Goal: Task Accomplishment & Management: Manage account settings

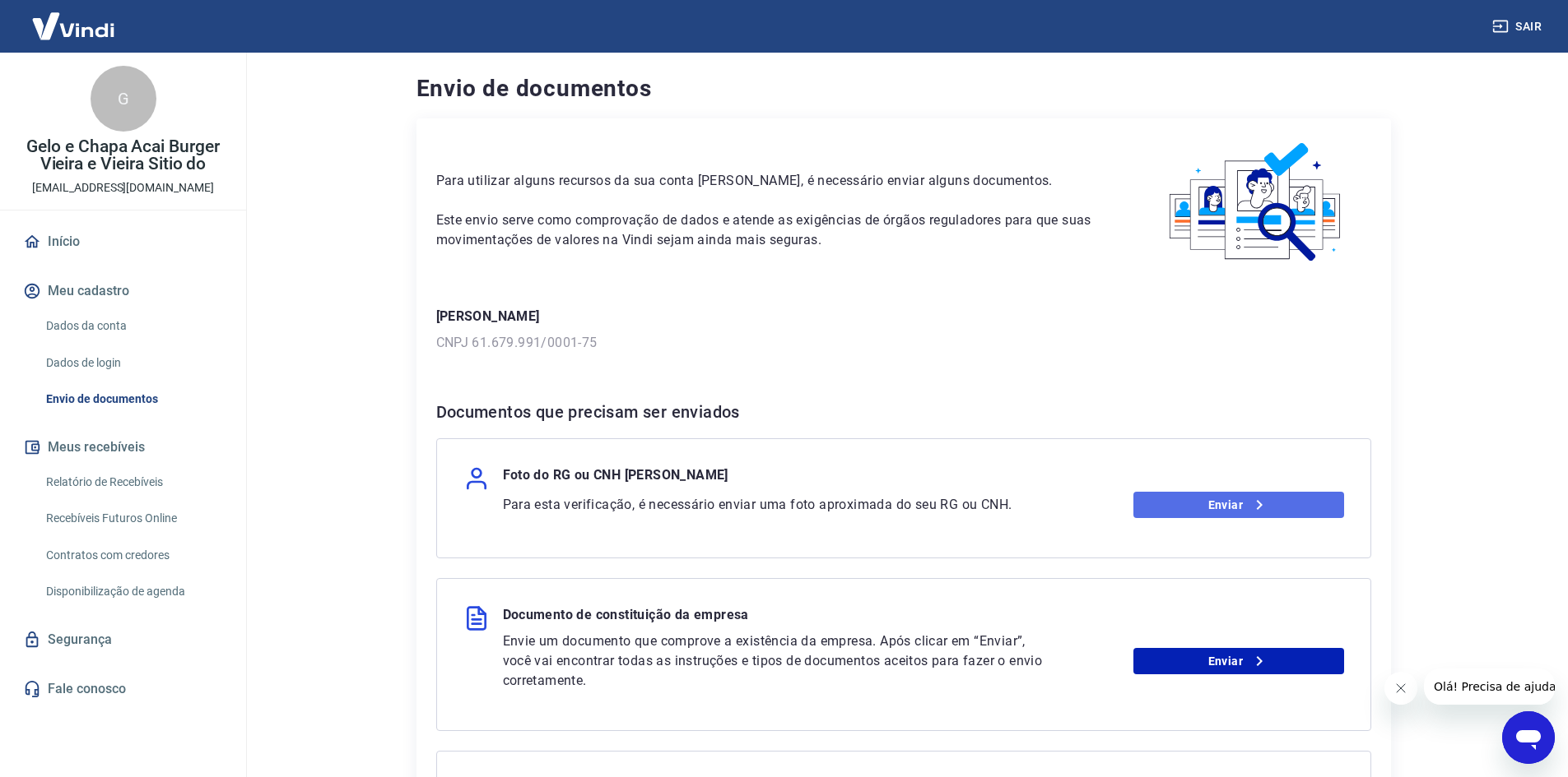
click at [1236, 510] on link "Enviar" at bounding box center [1239, 505] width 210 height 26
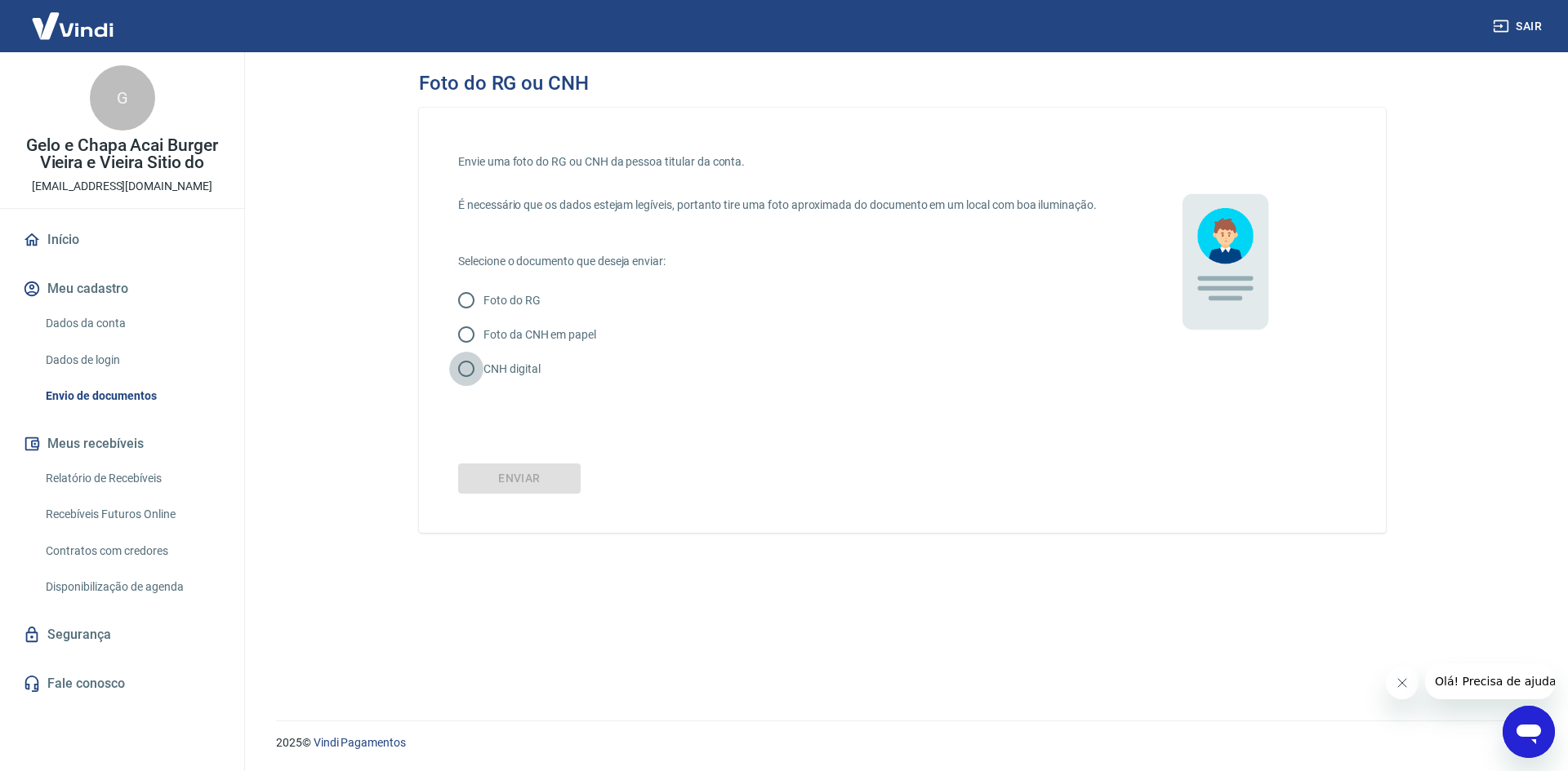
click at [462, 385] on input "CNH digital" at bounding box center [467, 369] width 34 height 34
radio input "true"
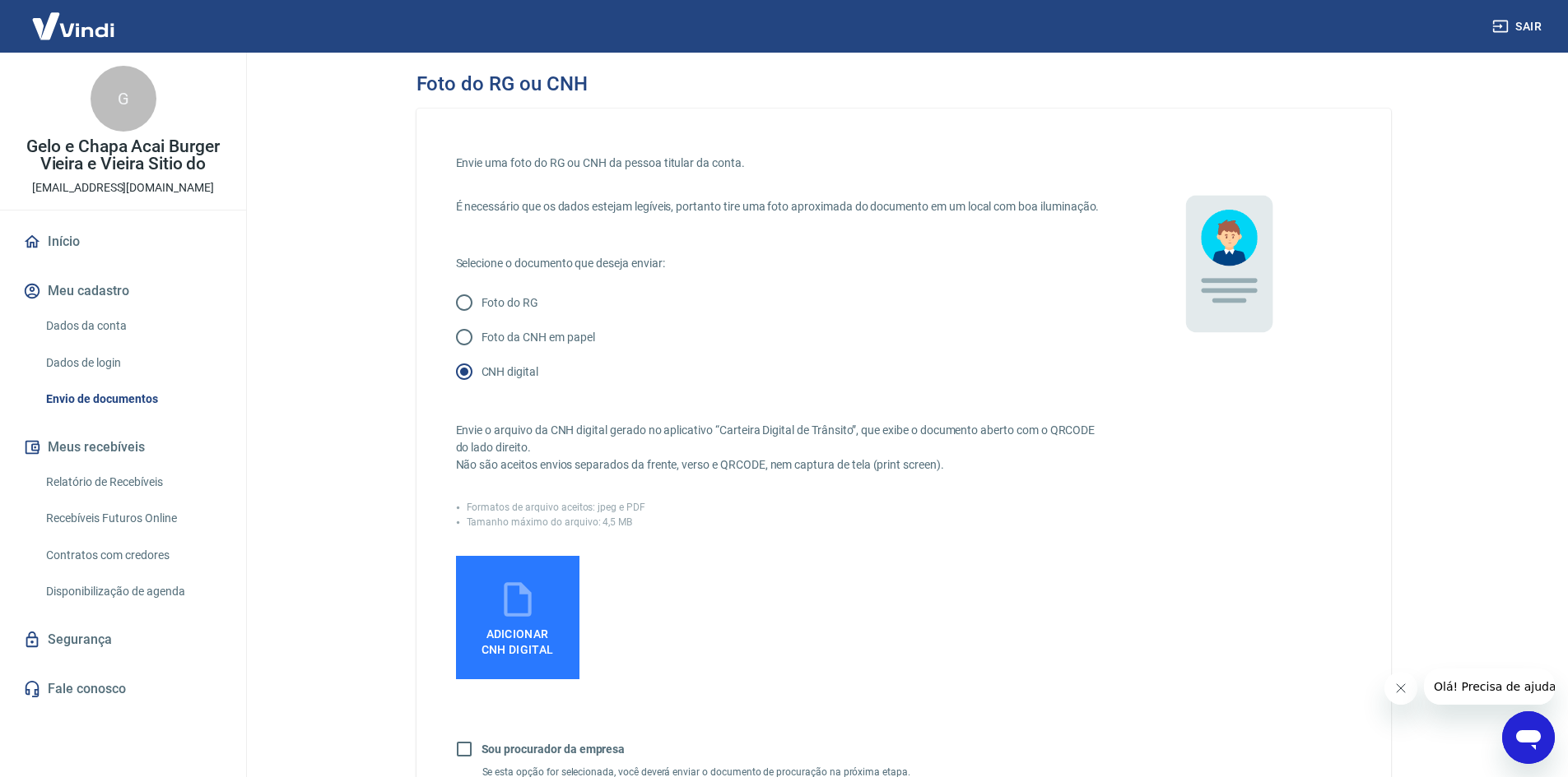
click at [543, 619] on label "Adicionar CNH Digital" at bounding box center [517, 617] width 123 height 123
click at [0, 0] on input "Adicionar CNH Digital" at bounding box center [0, 0] width 0 height 0
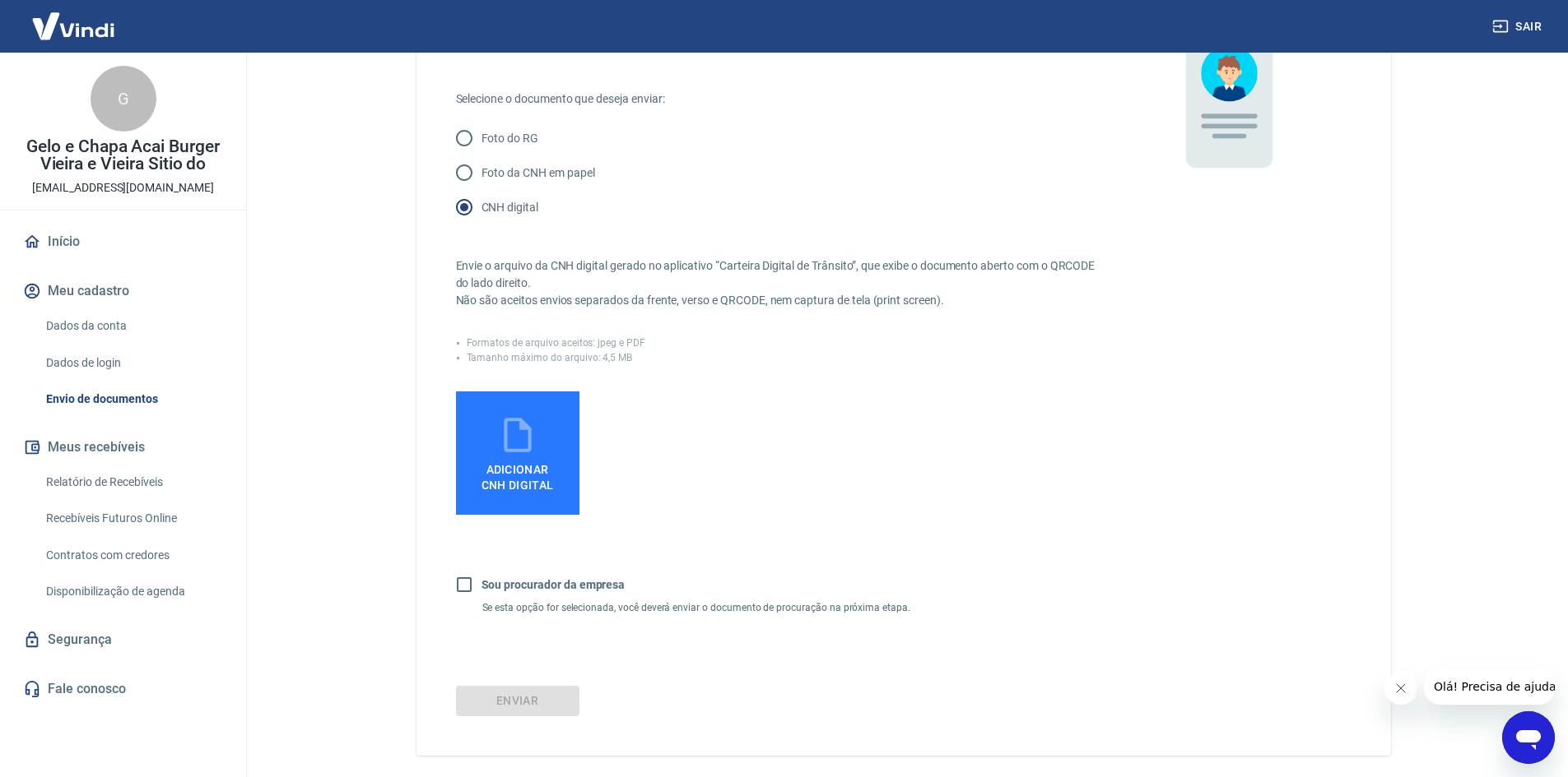
scroll to position [247, 0]
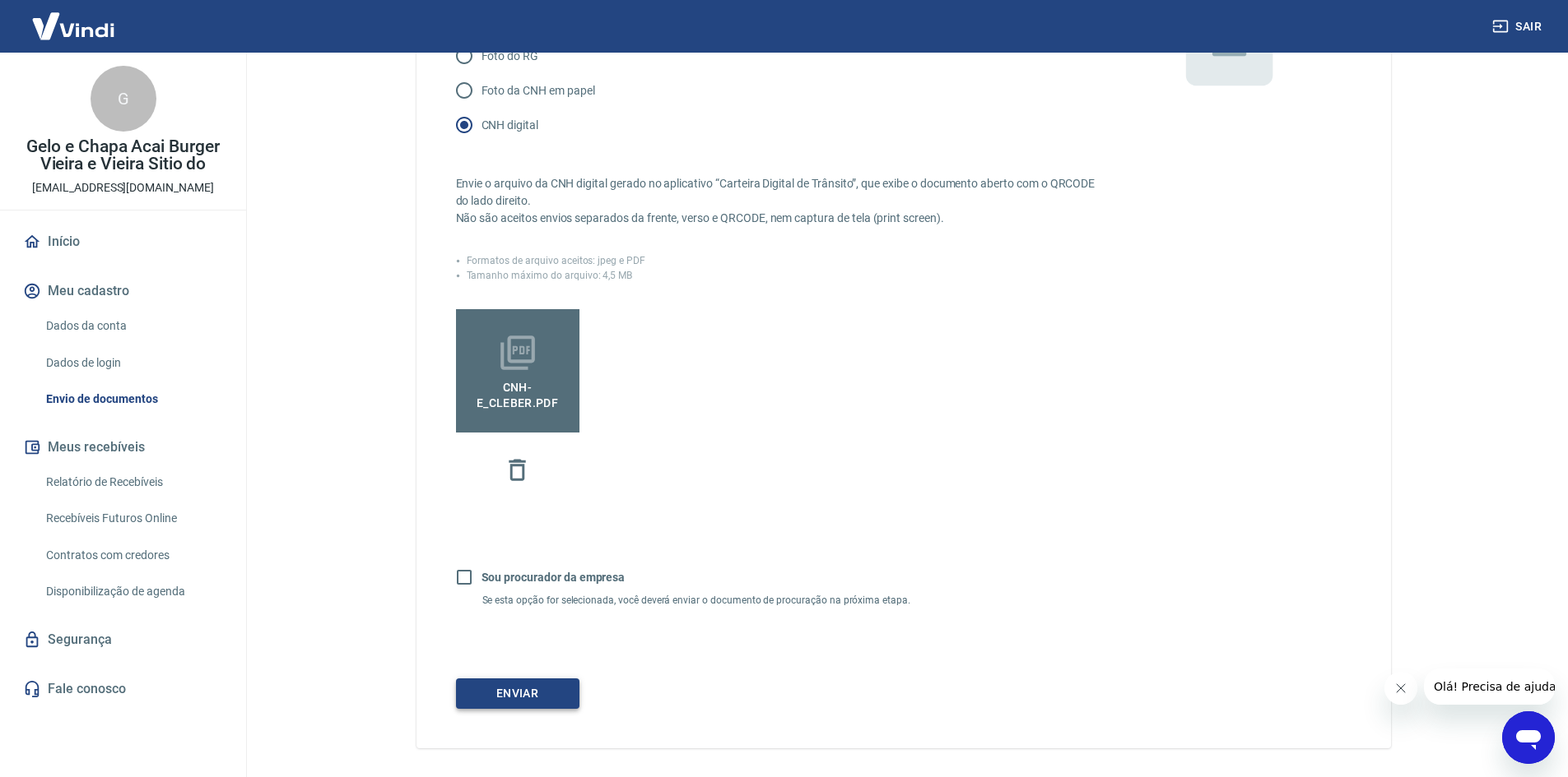
click at [503, 709] on button "Enviar" at bounding box center [517, 693] width 123 height 31
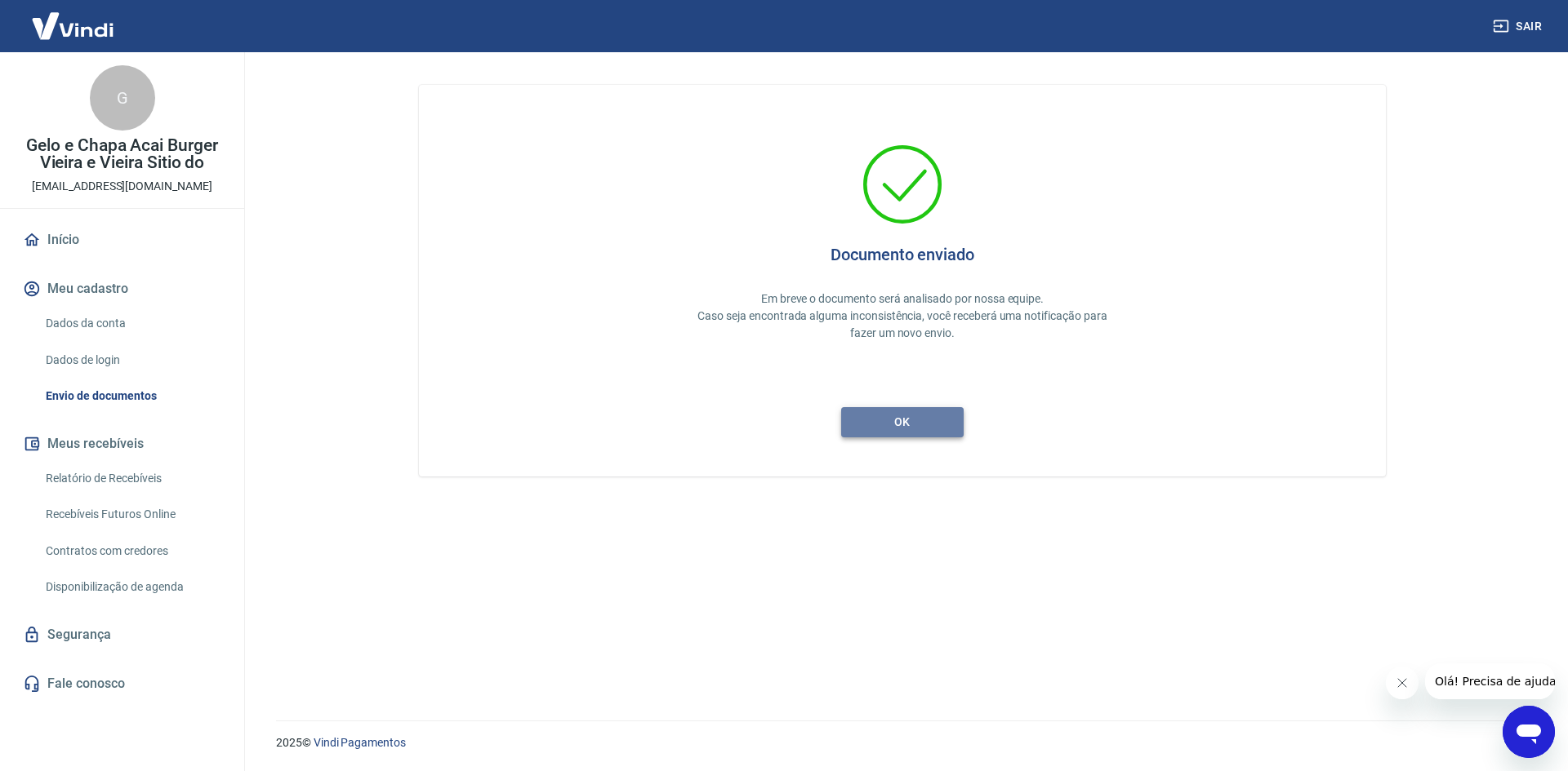
click at [918, 418] on button "ok" at bounding box center [902, 422] width 122 height 30
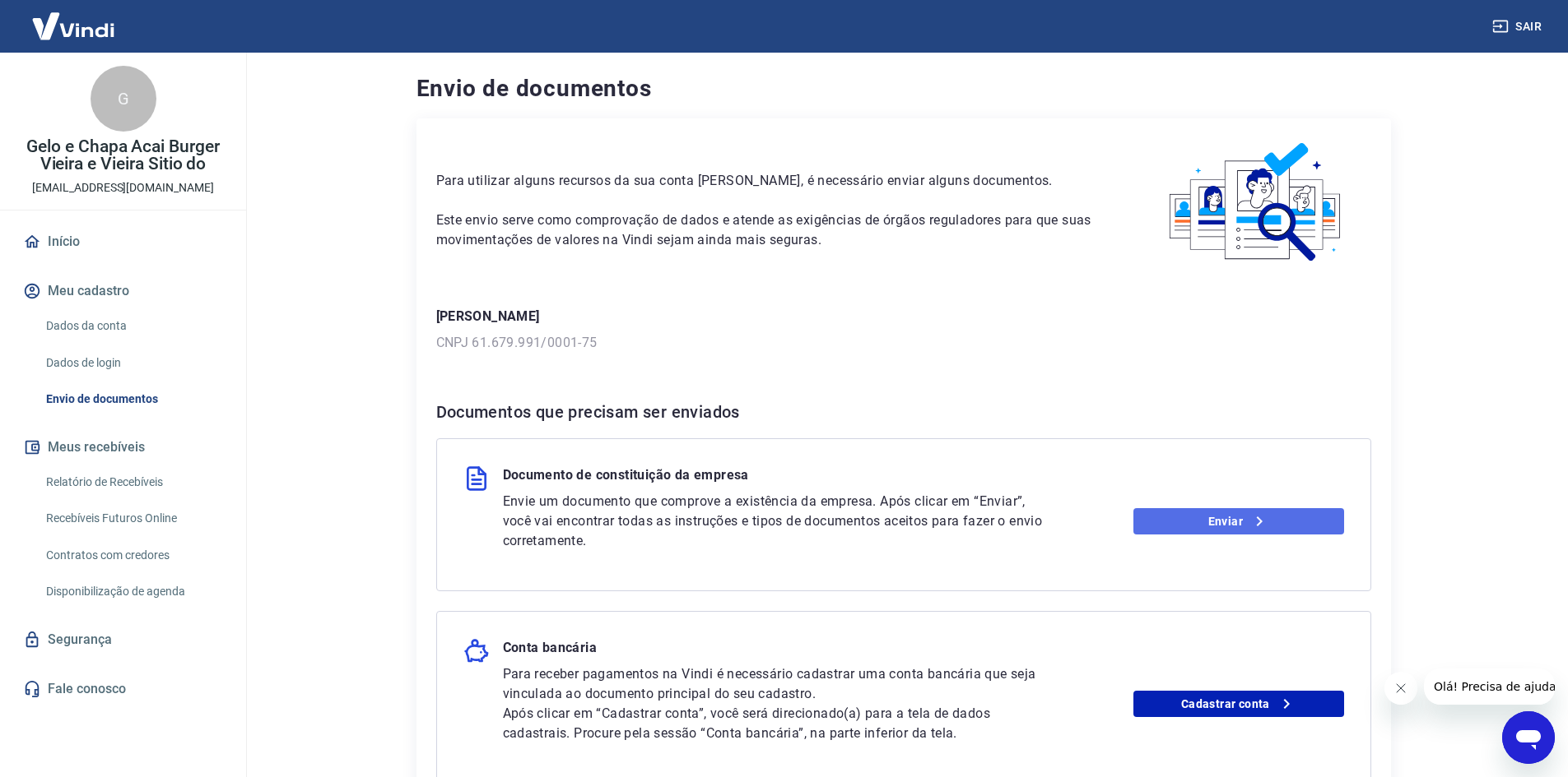
click at [1242, 524] on link "Enviar" at bounding box center [1239, 521] width 210 height 26
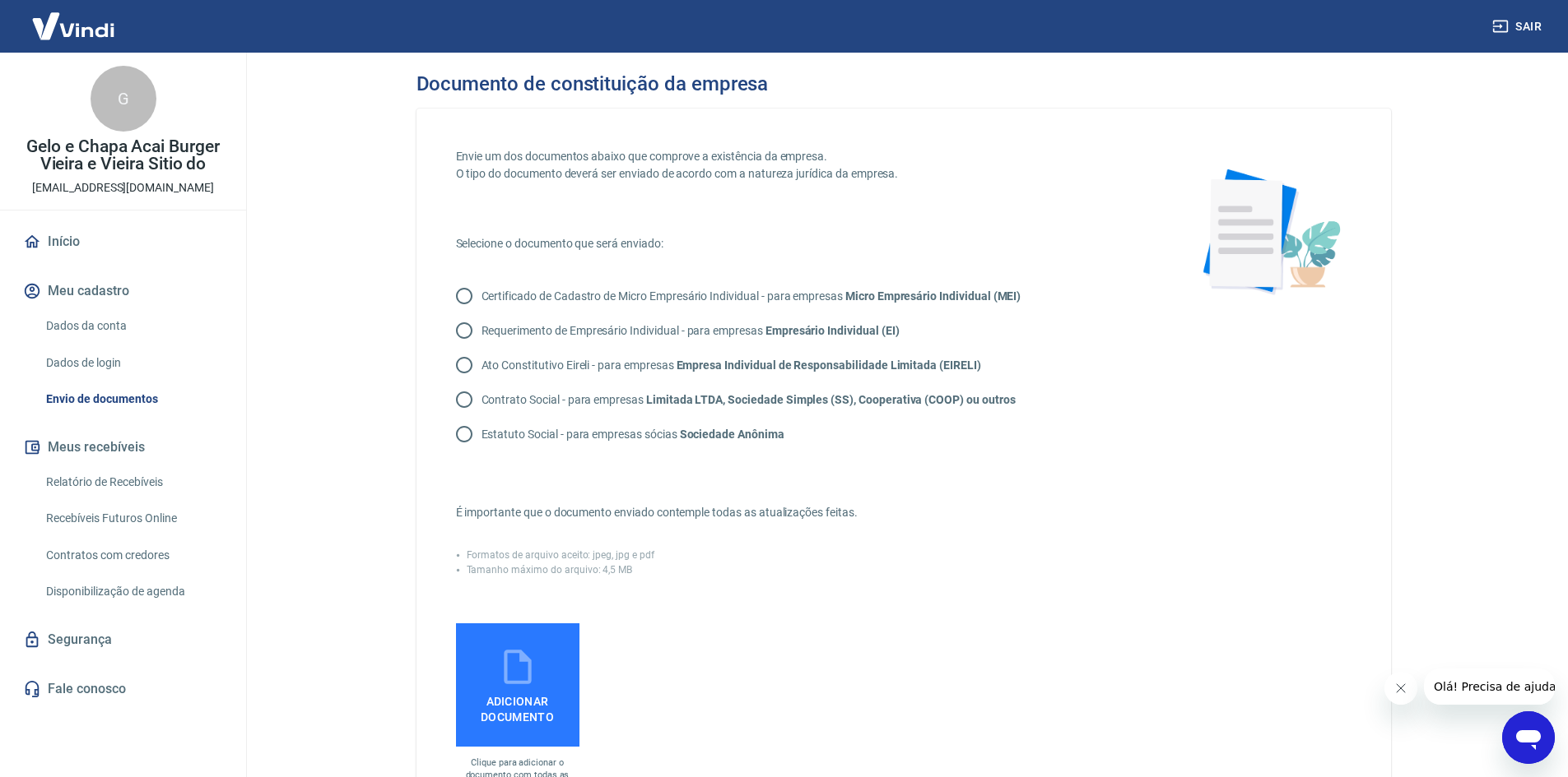
click at [580, 403] on p "Contrato Social - para empresas Limitada LTDA, Sociedade Simples (SS), Cooperat…" at bounding box center [748, 400] width 534 height 17
click at [482, 403] on input "Contrato Social - para empresas Limitada LTDA, Sociedade Simples (SS), Cooperat…" at bounding box center [464, 400] width 35 height 35
radio input "true"
click at [538, 676] on label "Adicionar documento" at bounding box center [517, 684] width 123 height 123
click at [0, 0] on input "Adicionar documento" at bounding box center [0, 0] width 0 height 0
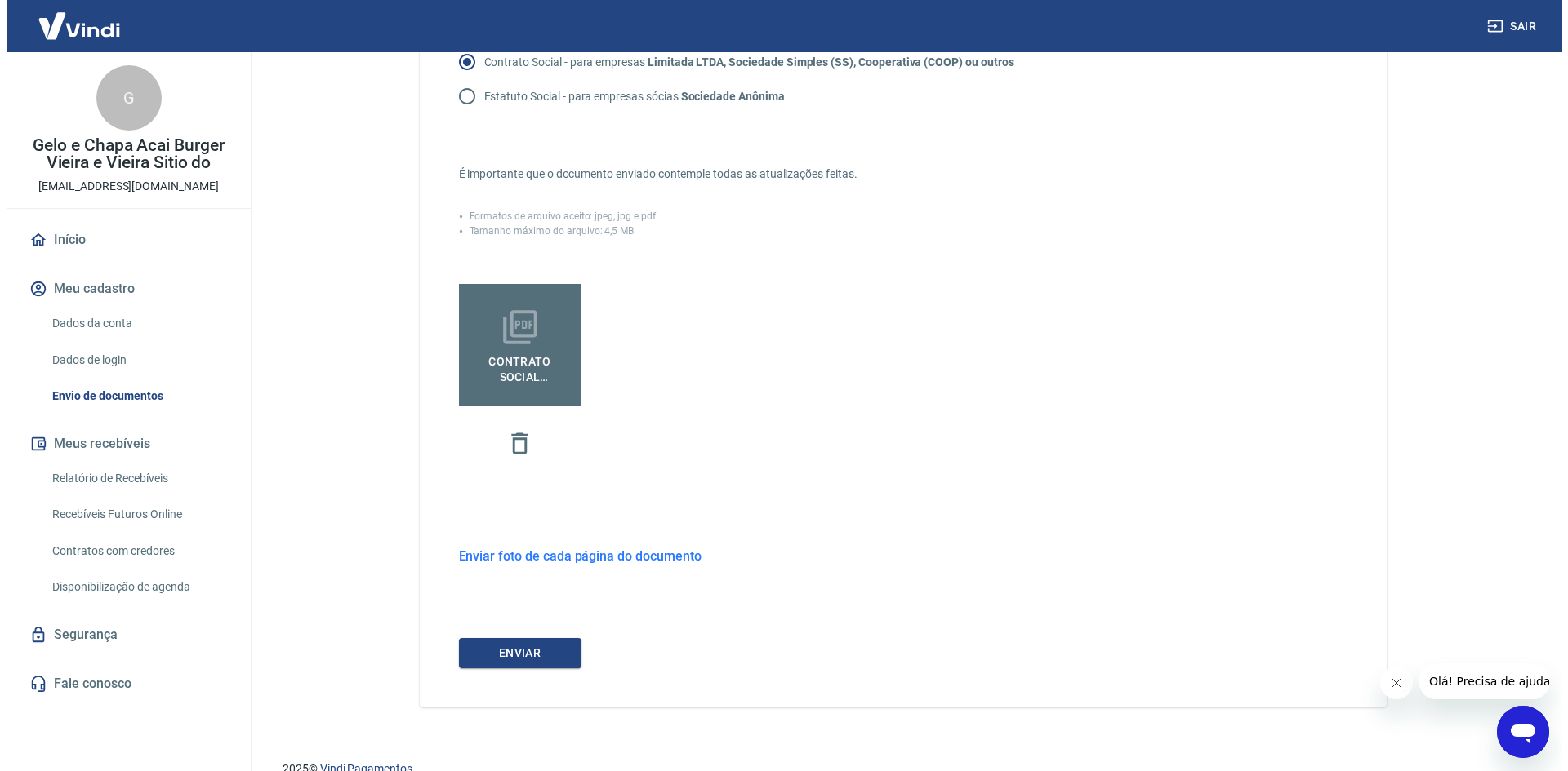
scroll to position [360, 0]
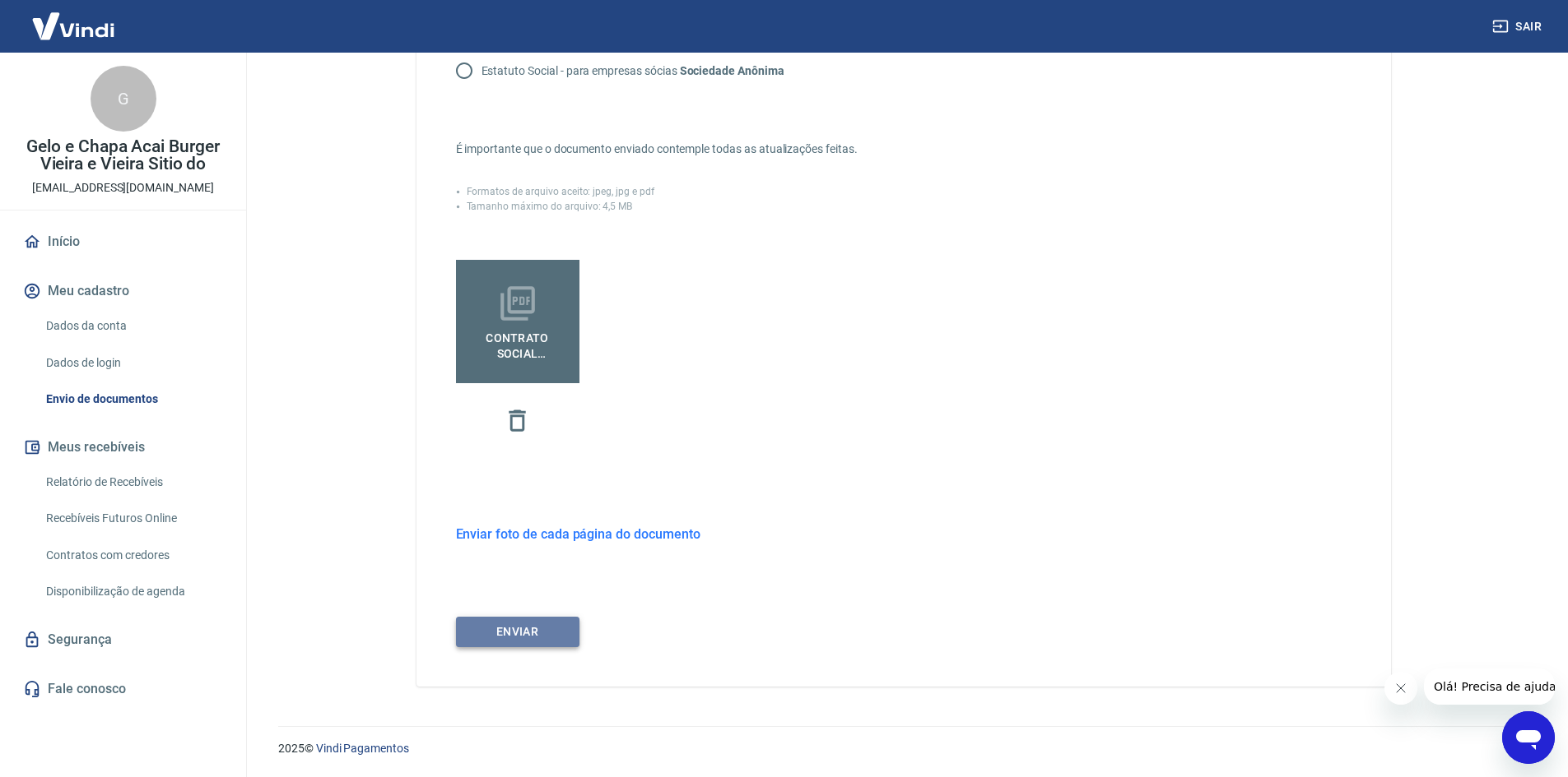
click at [530, 631] on button "ENVIAR" at bounding box center [517, 632] width 123 height 31
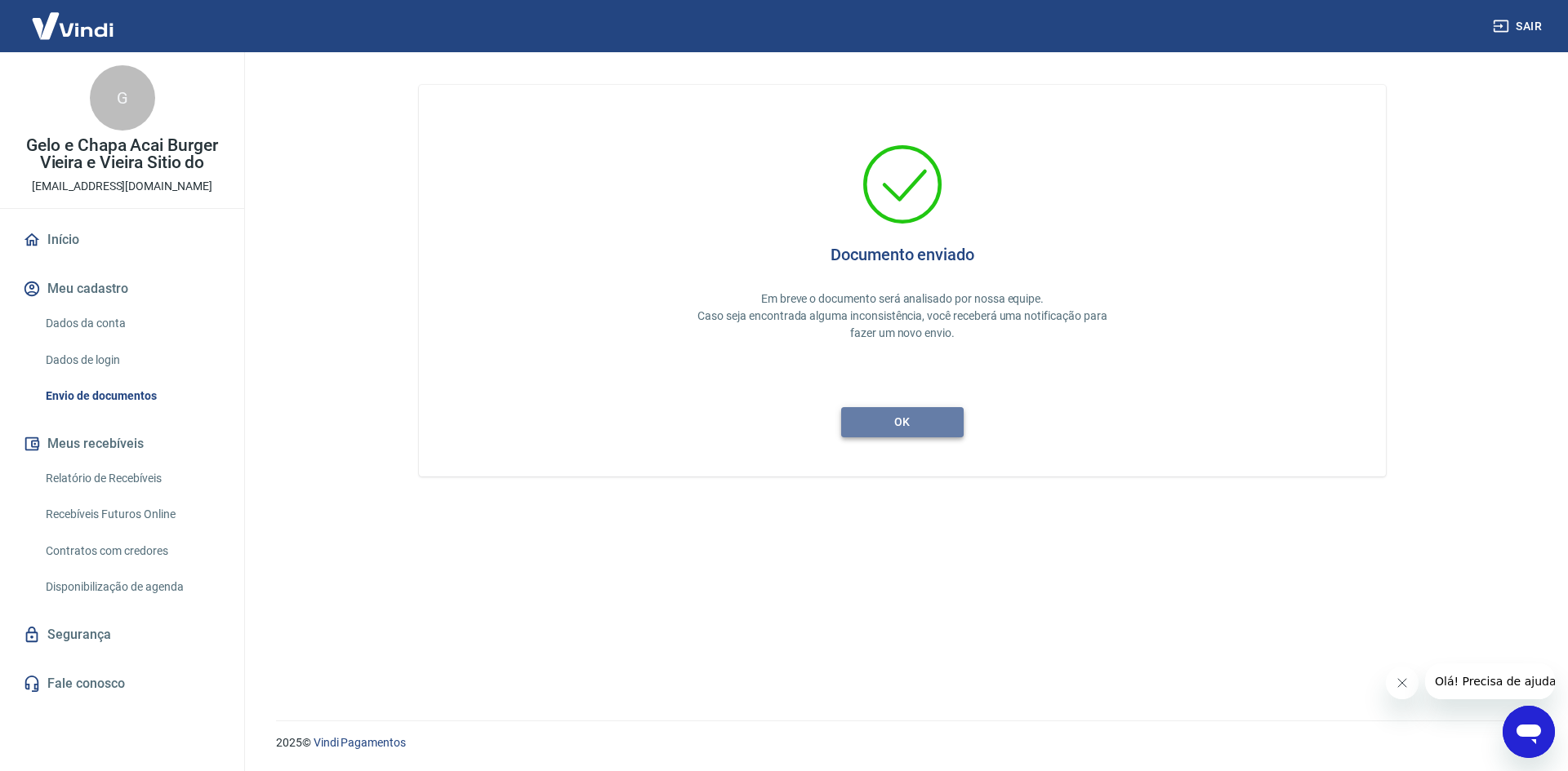
click at [924, 416] on button "ok" at bounding box center [902, 422] width 122 height 30
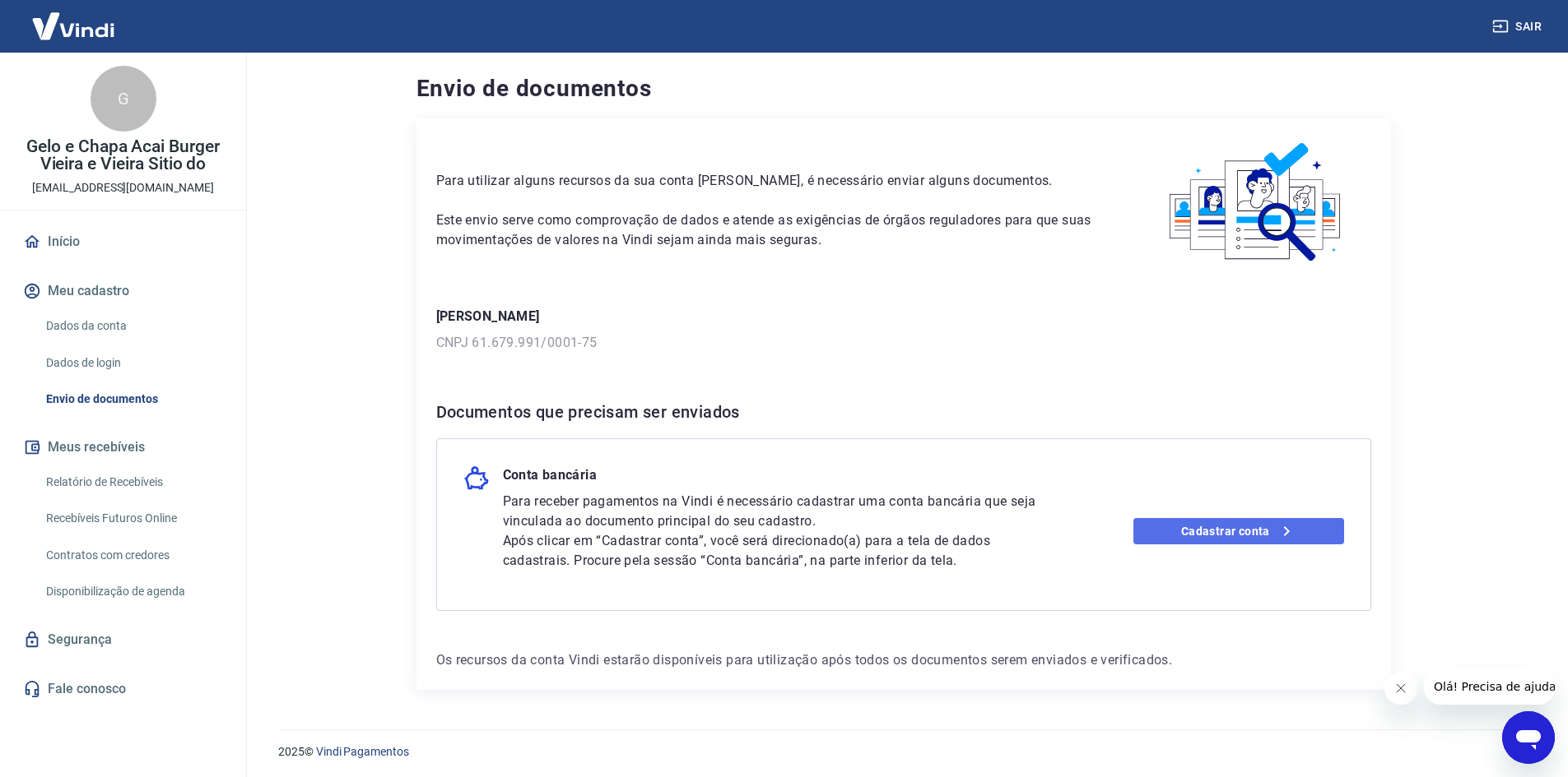
click at [1229, 530] on link "Cadastrar conta" at bounding box center [1239, 531] width 210 height 26
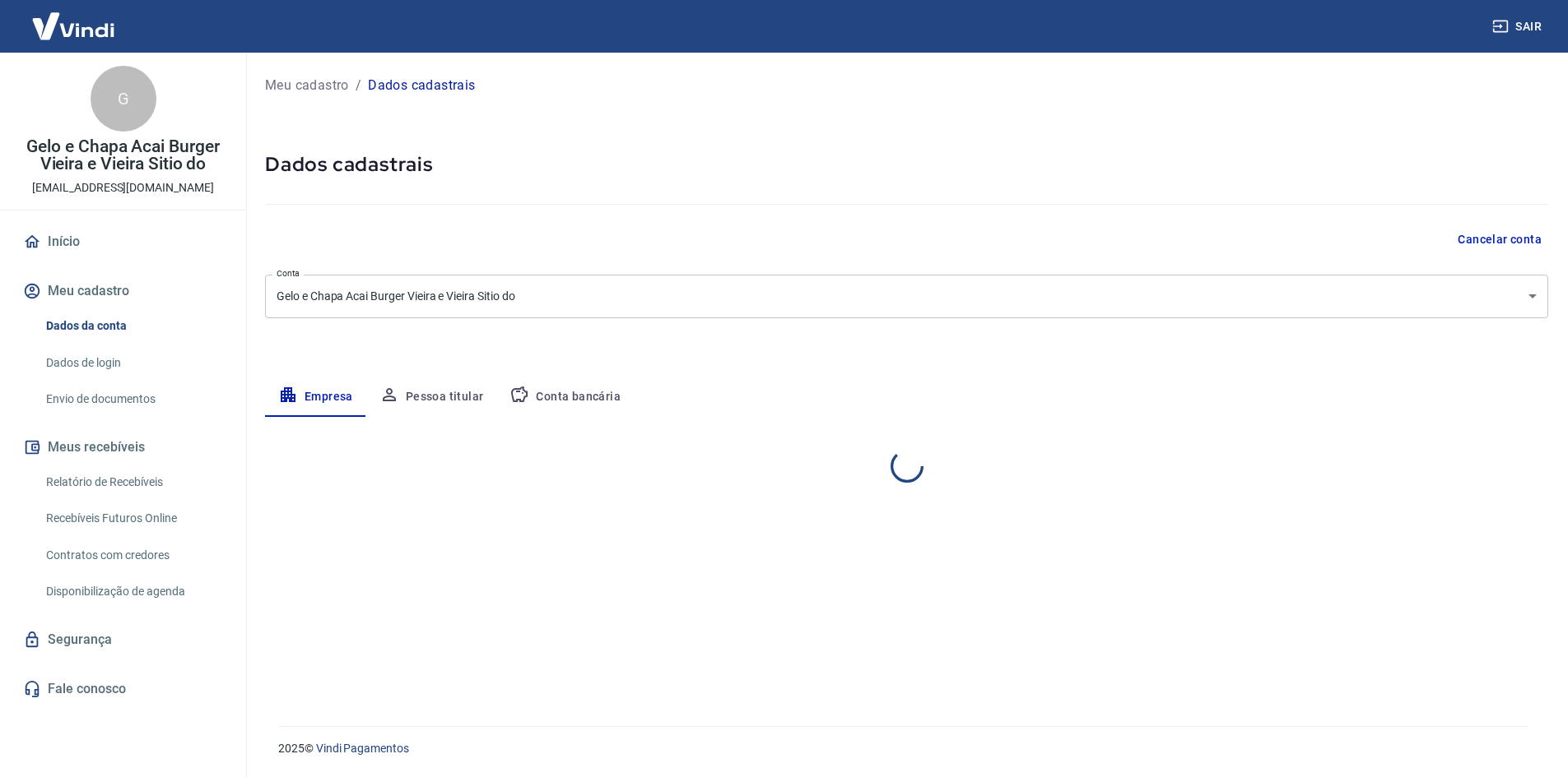
select select "SP"
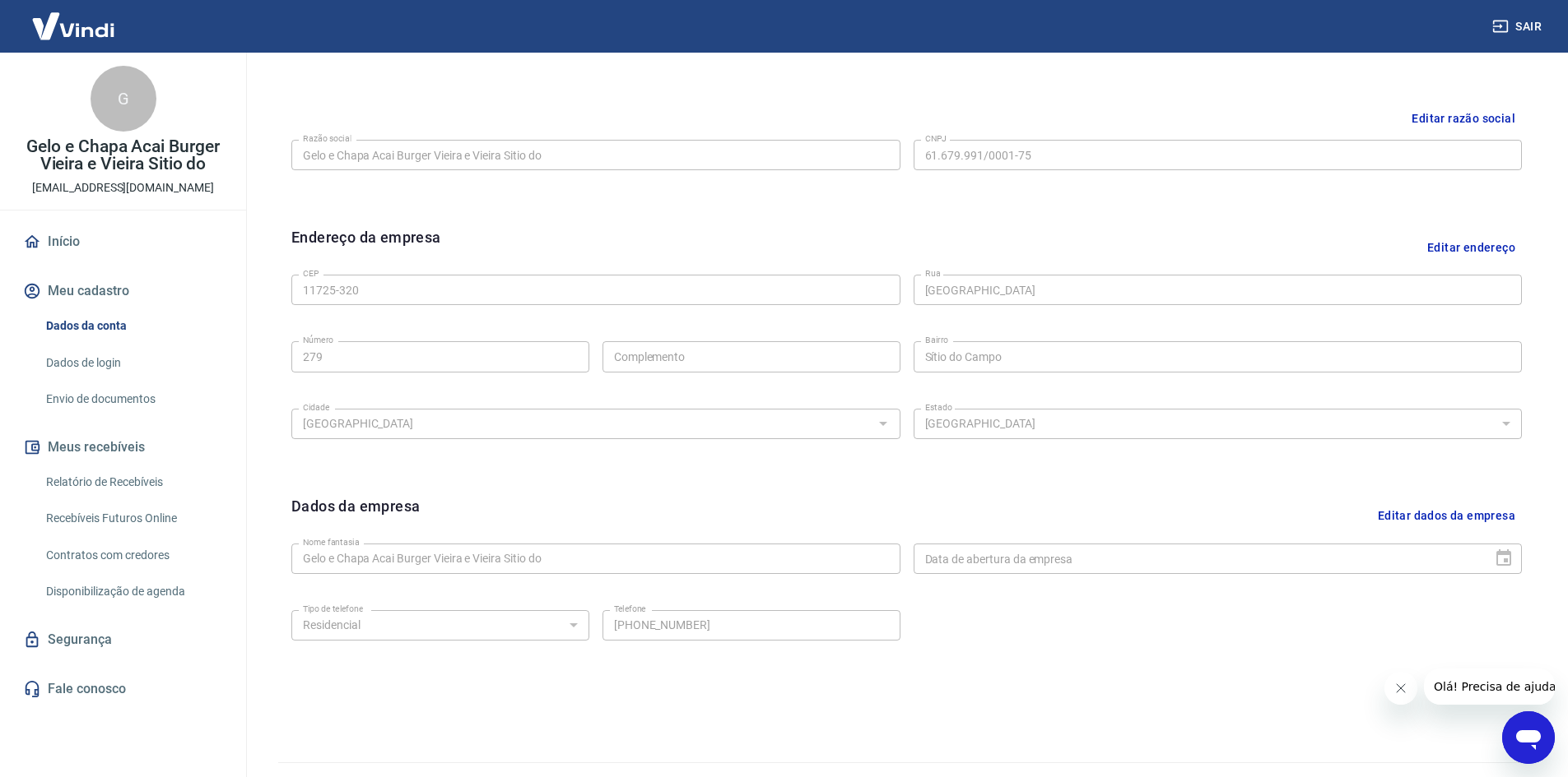
scroll to position [409, 0]
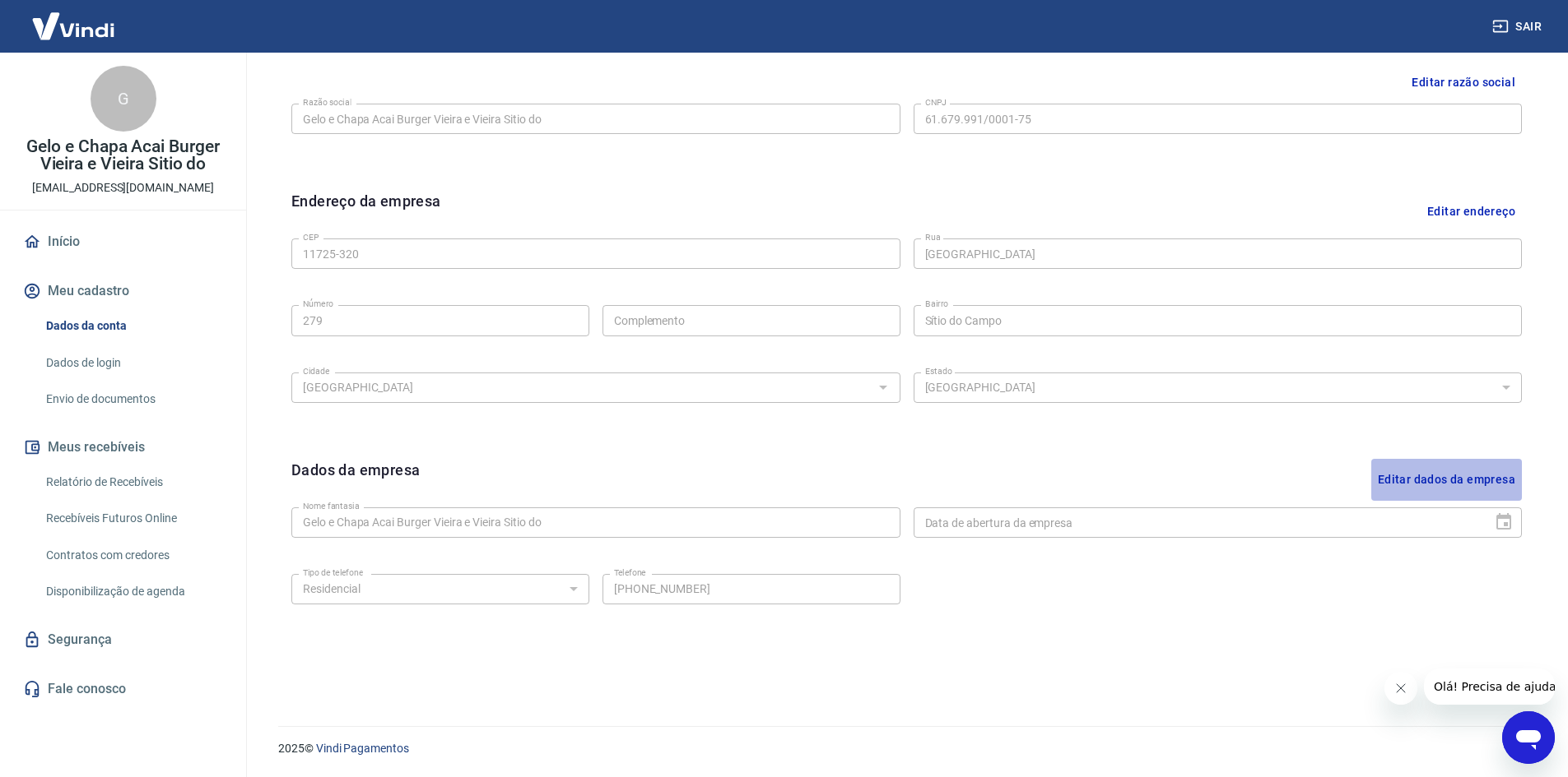
click at [1450, 482] on button "Editar dados da empresa" at bounding box center [1446, 480] width 151 height 42
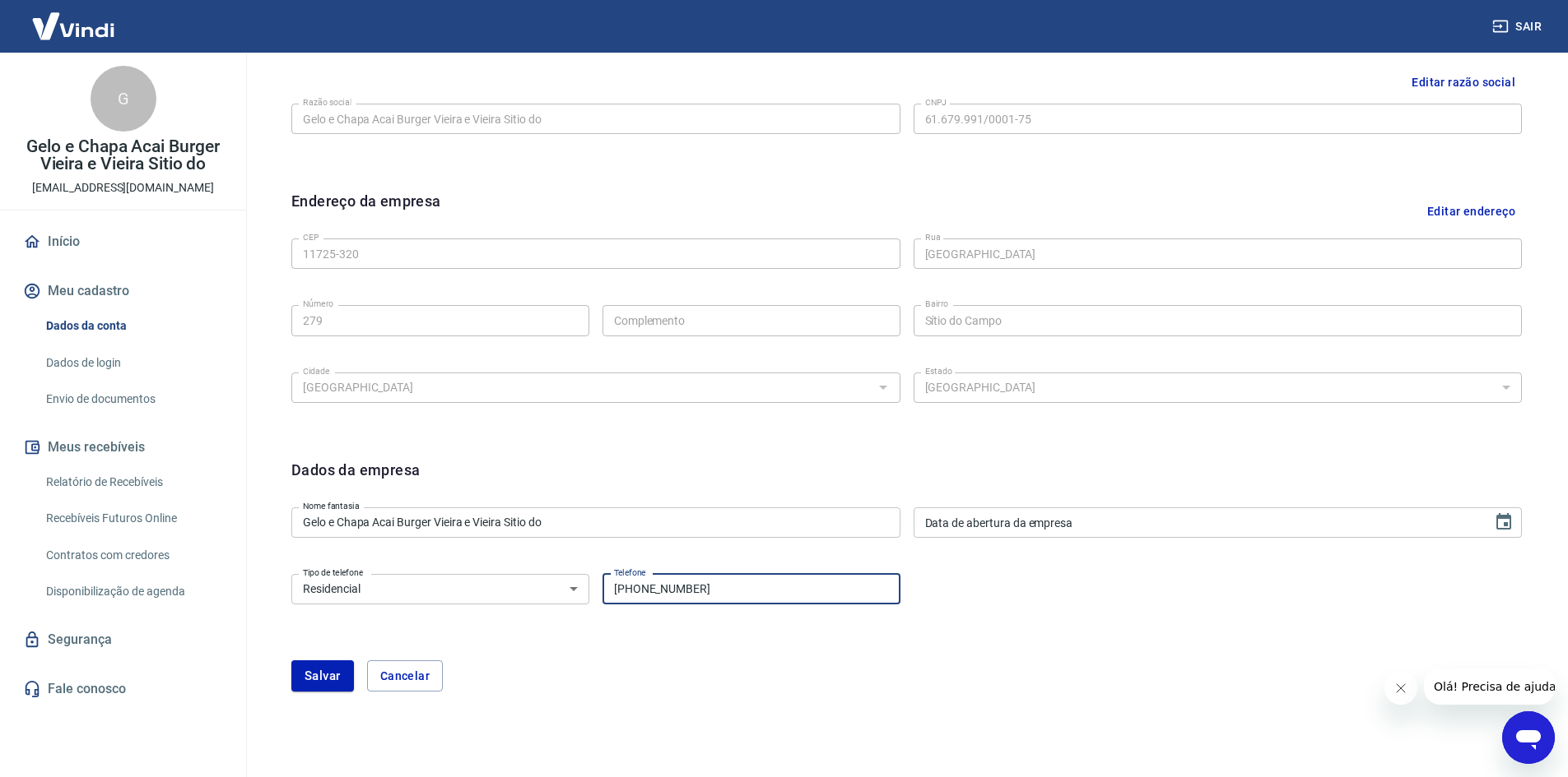
drag, startPoint x: 746, startPoint y: 593, endPoint x: 625, endPoint y: 590, distance: 121.0
click at [625, 590] on input "(13) 98231-2707" at bounding box center [752, 589] width 298 height 31
click at [577, 587] on select "Residencial Comercial" at bounding box center [440, 589] width 298 height 31
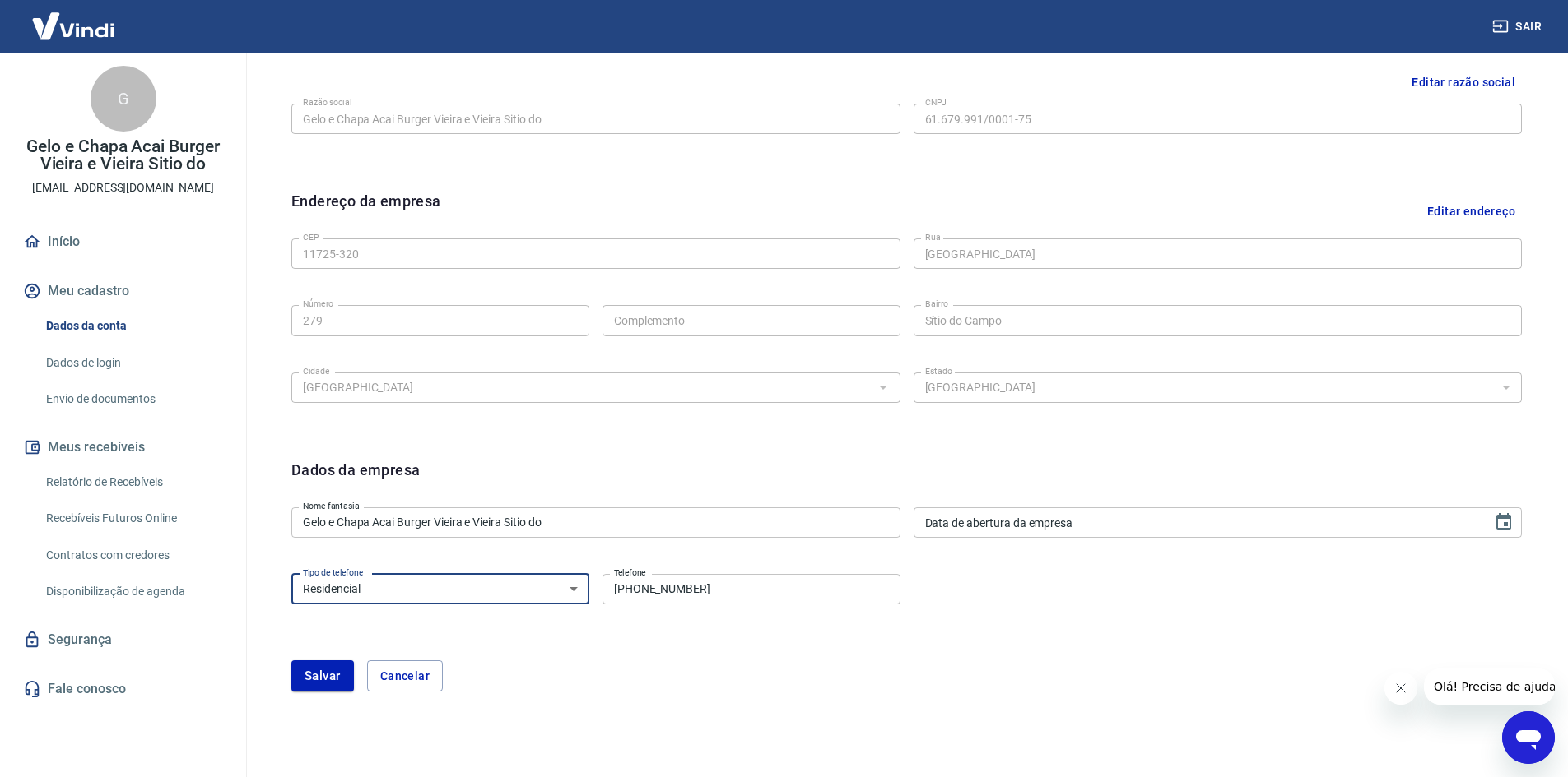
select select "business"
click at [291, 574] on select "Residencial Comercial" at bounding box center [440, 589] width 298 height 31
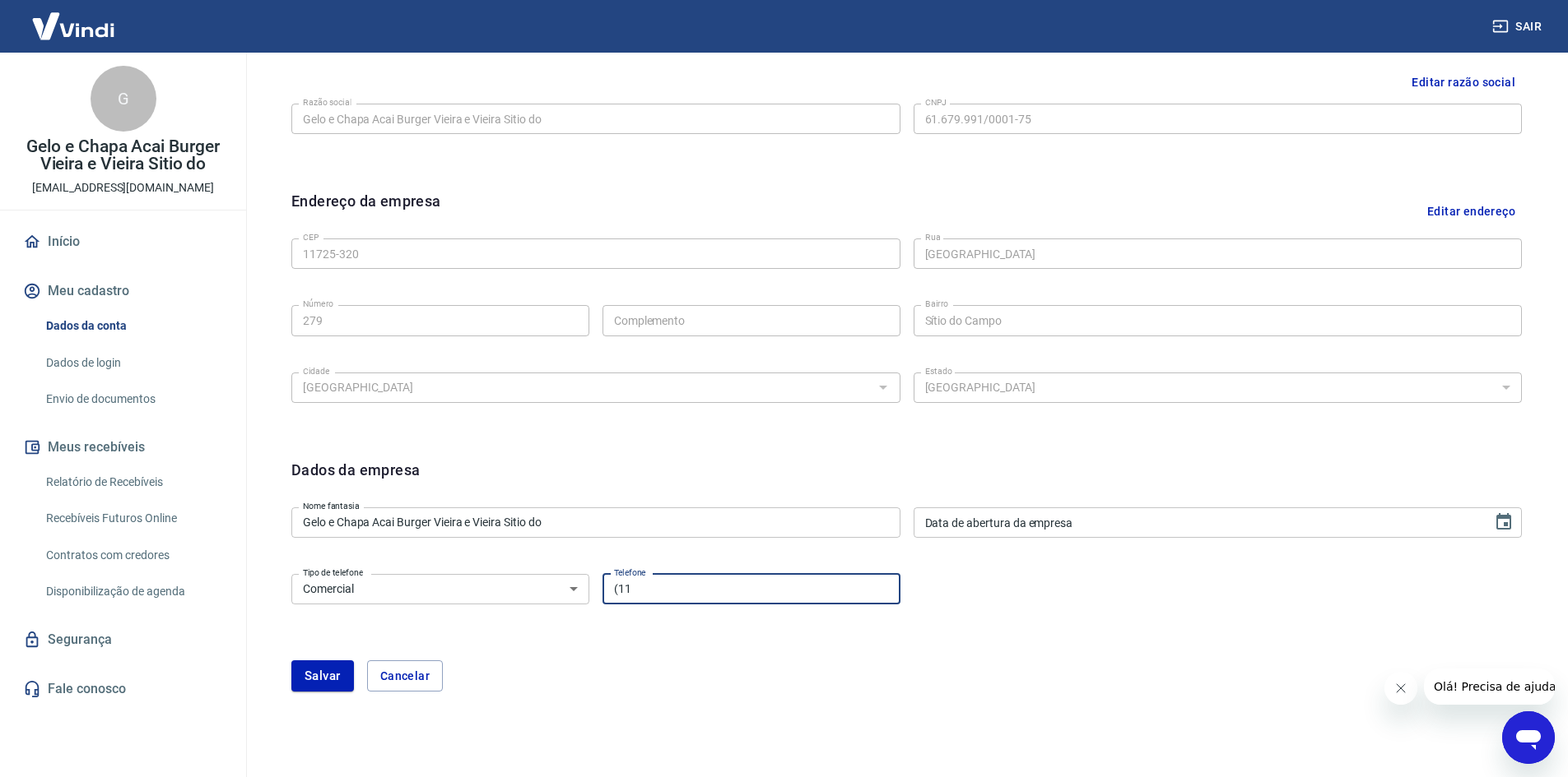
type input "(1"
type input "(13) 3302-4313"
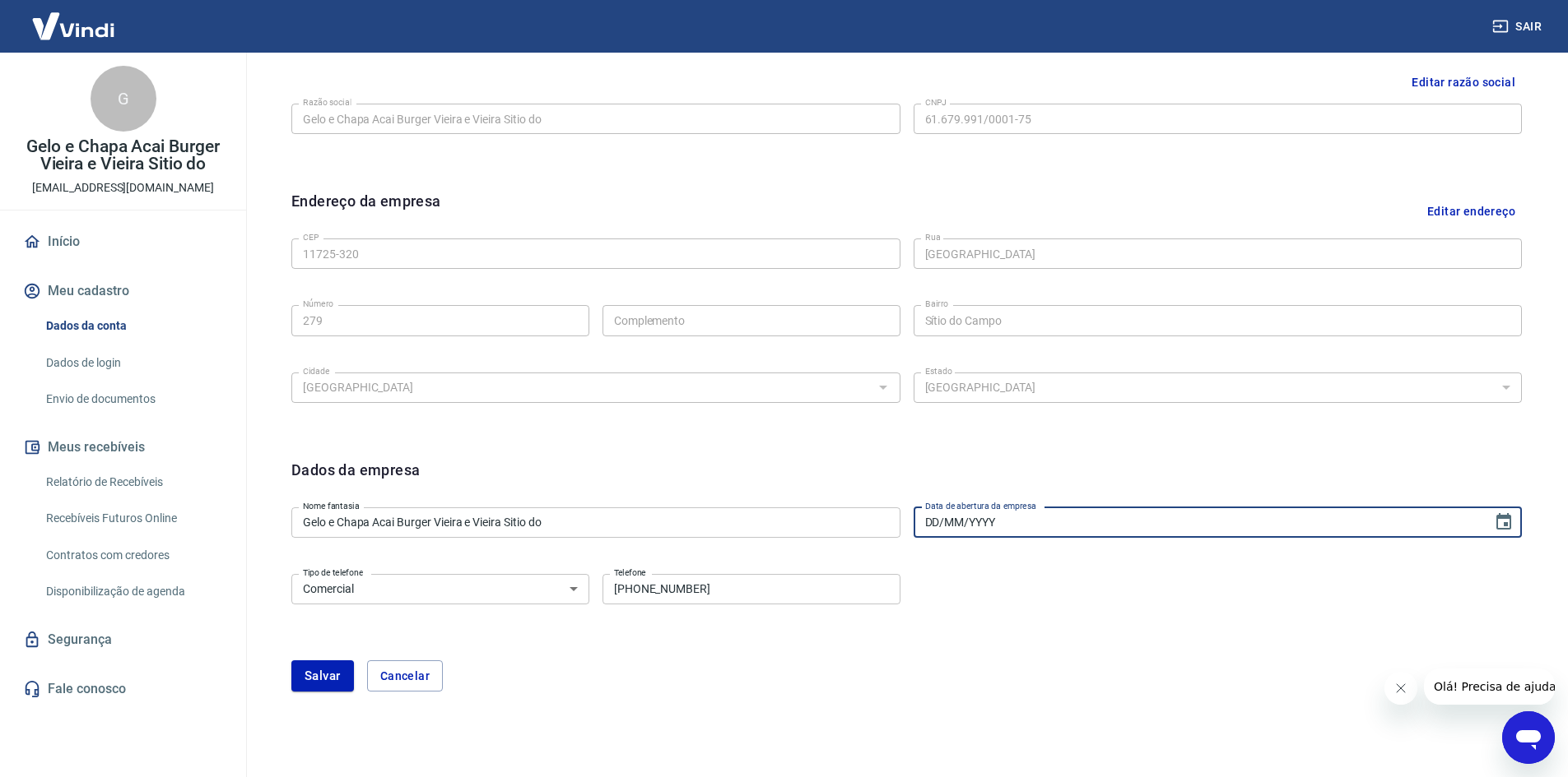
click at [1210, 515] on input "DD/MM/YYYY" at bounding box center [1197, 522] width 568 height 31
type input "10/07/2024"
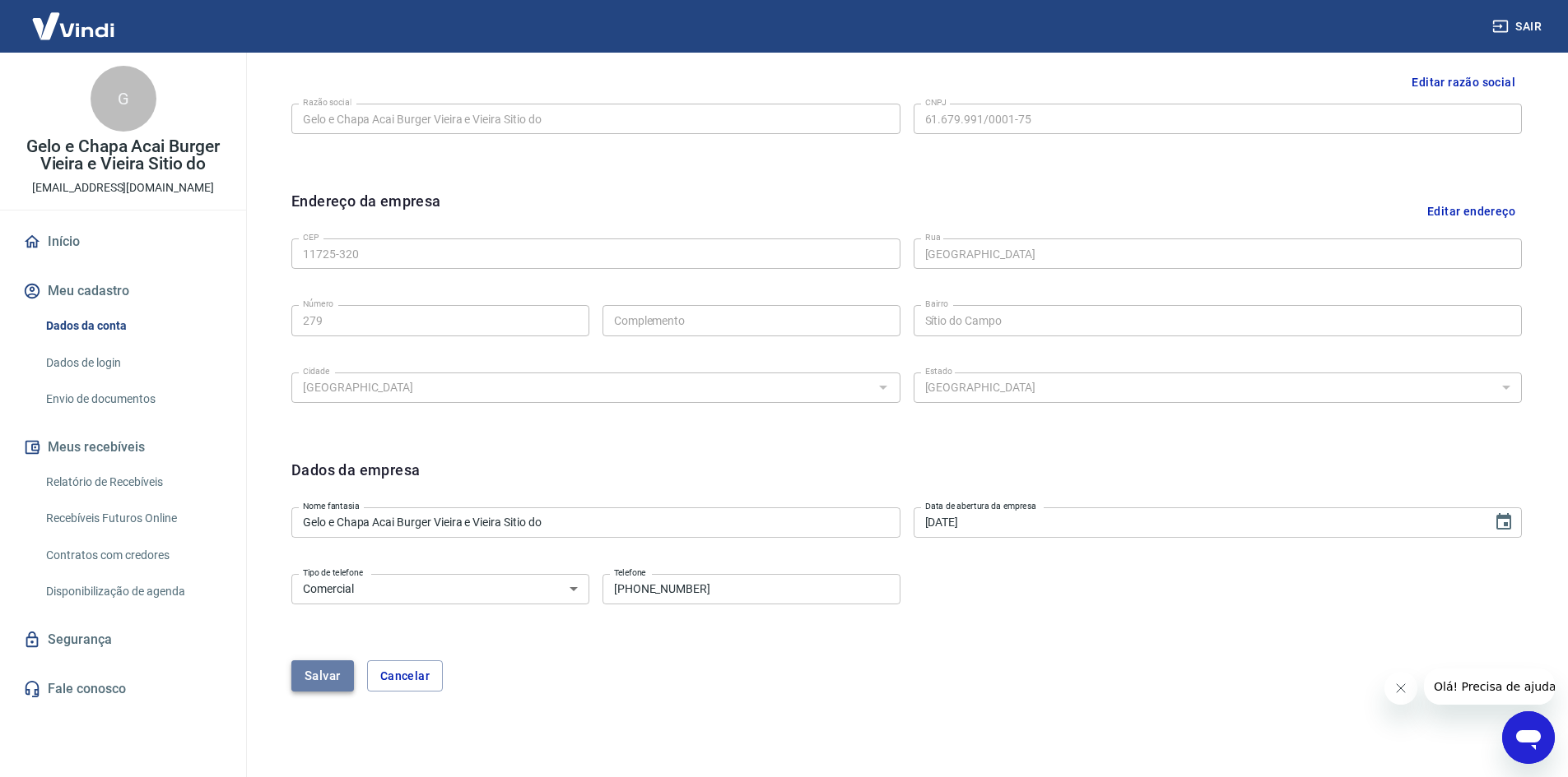
click at [335, 673] on button "Salvar" at bounding box center [323, 676] width 63 height 31
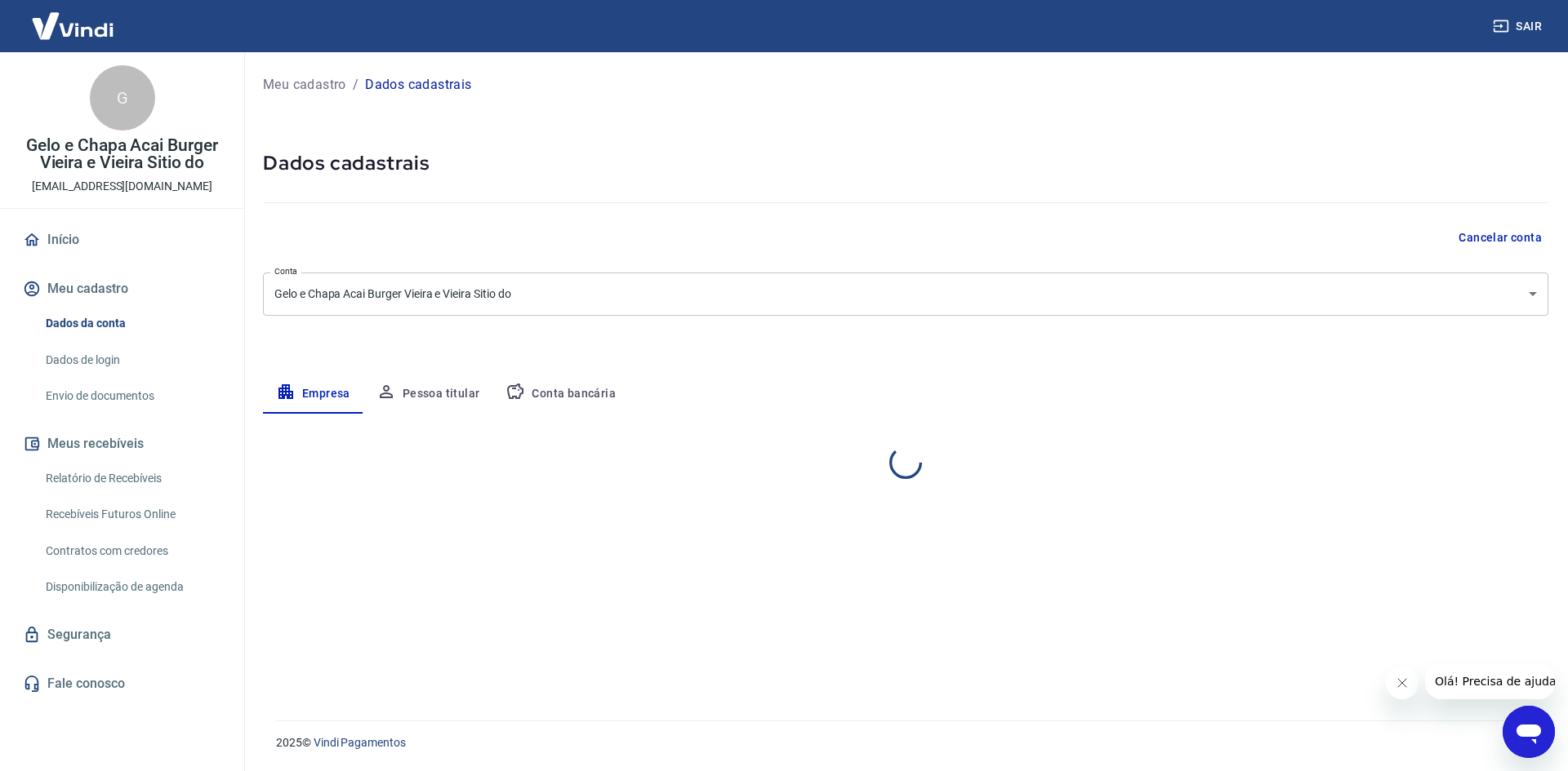
select select "SP"
select select "business"
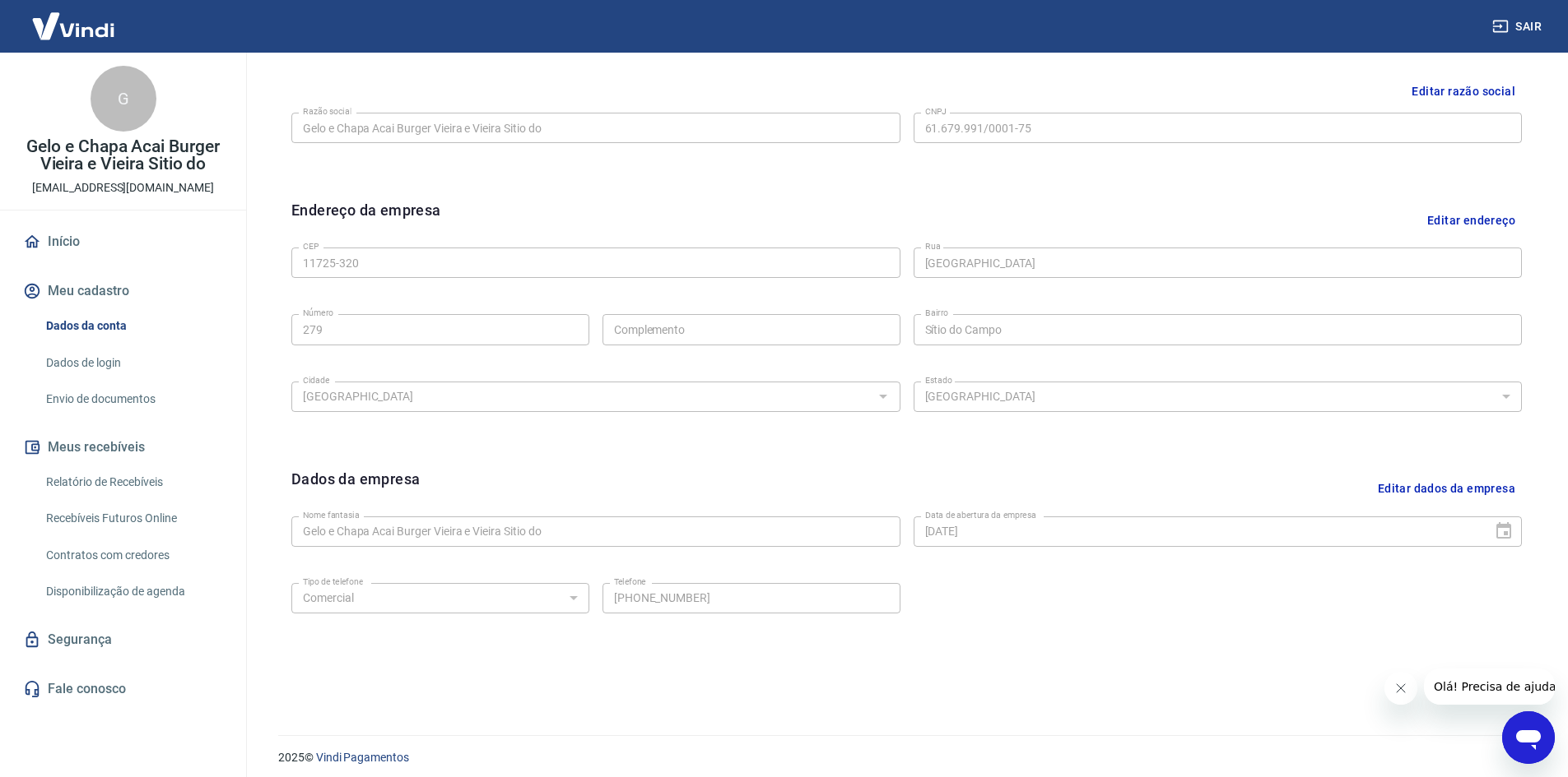
scroll to position [409, 0]
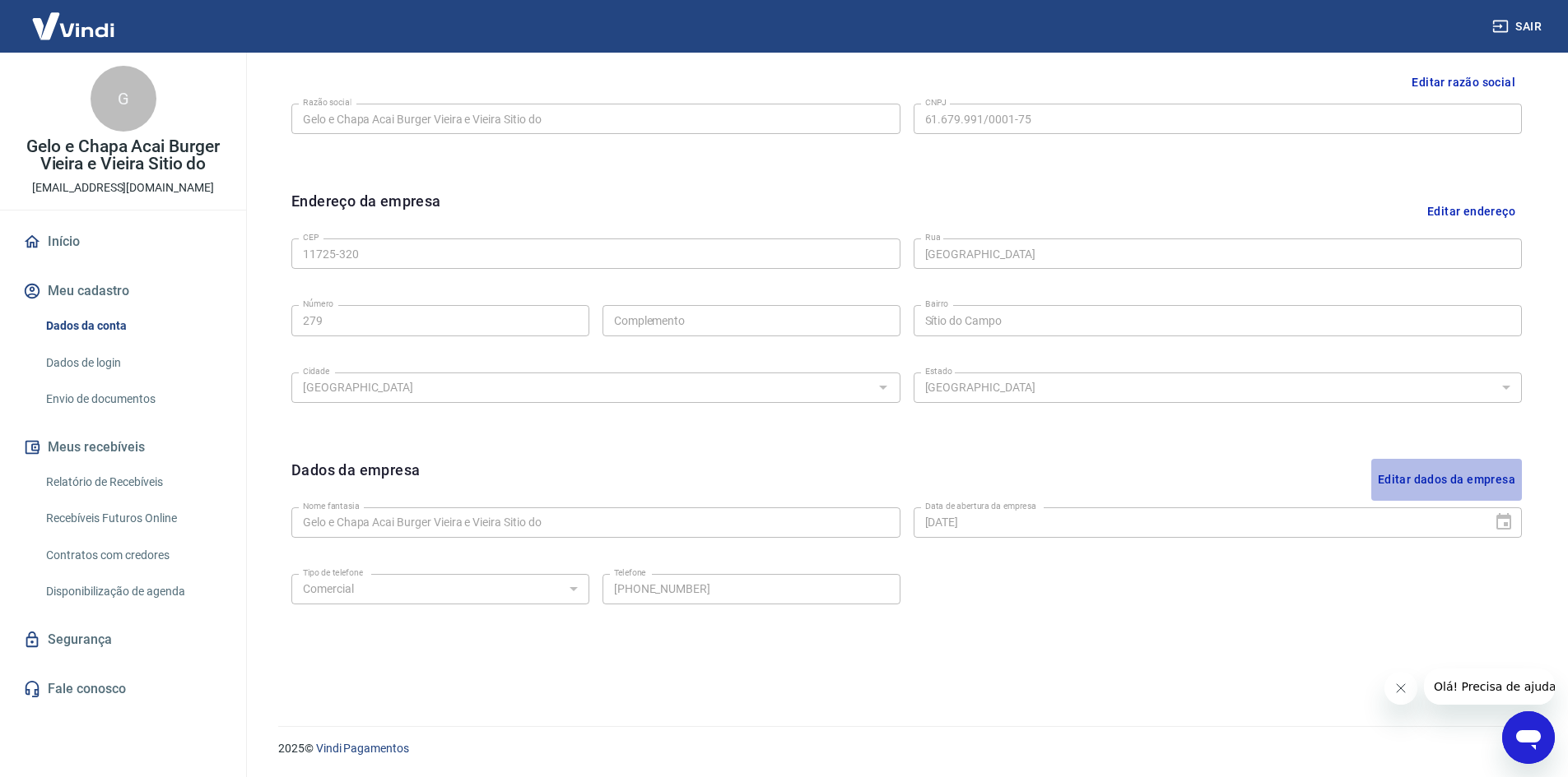
click at [1452, 482] on button "Editar dados da empresa" at bounding box center [1446, 480] width 151 height 42
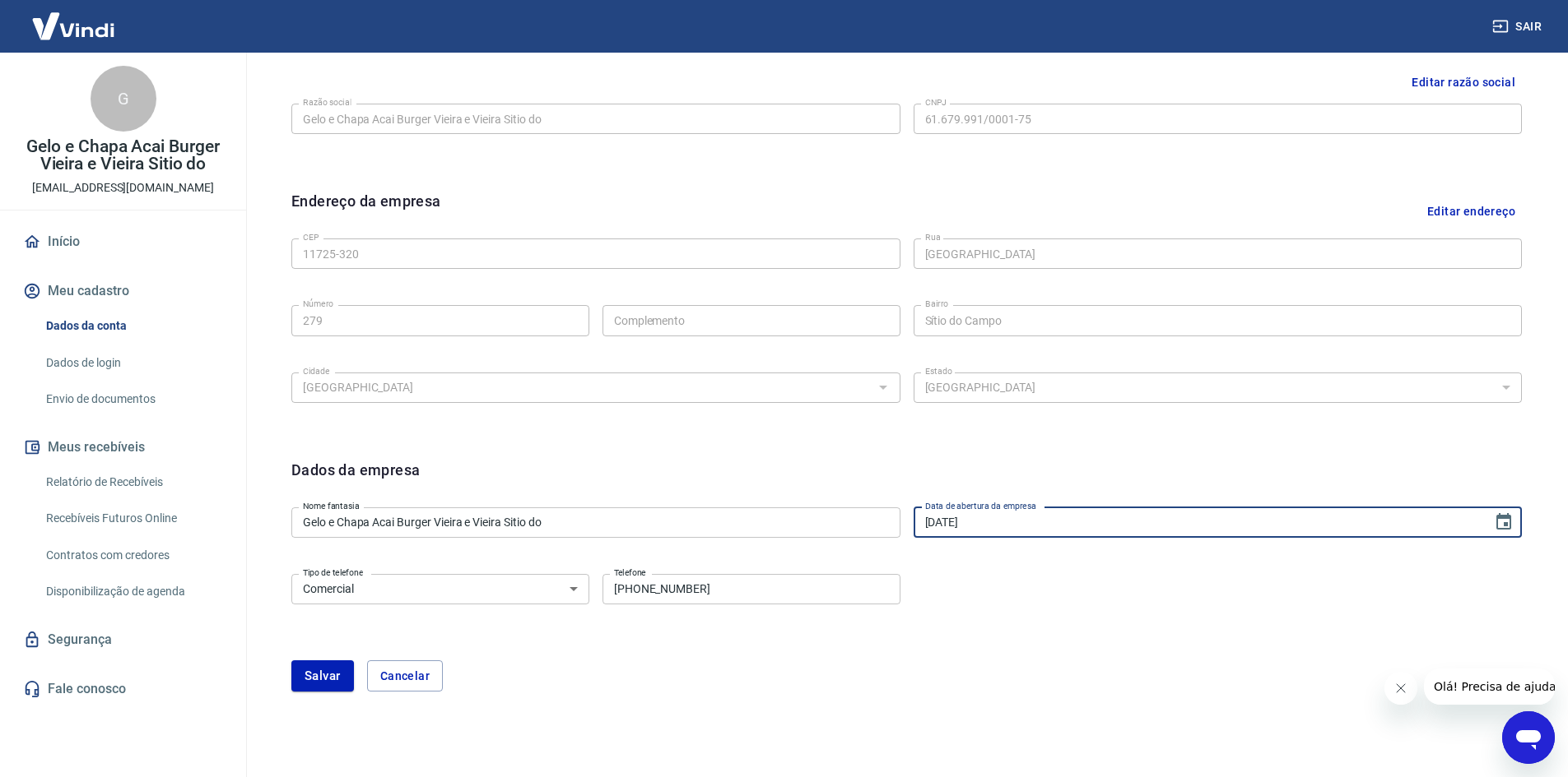
click at [1048, 525] on input "10/07/2024" at bounding box center [1197, 522] width 568 height 31
type input "10/07/2025"
click at [324, 683] on button "Salvar" at bounding box center [323, 676] width 63 height 31
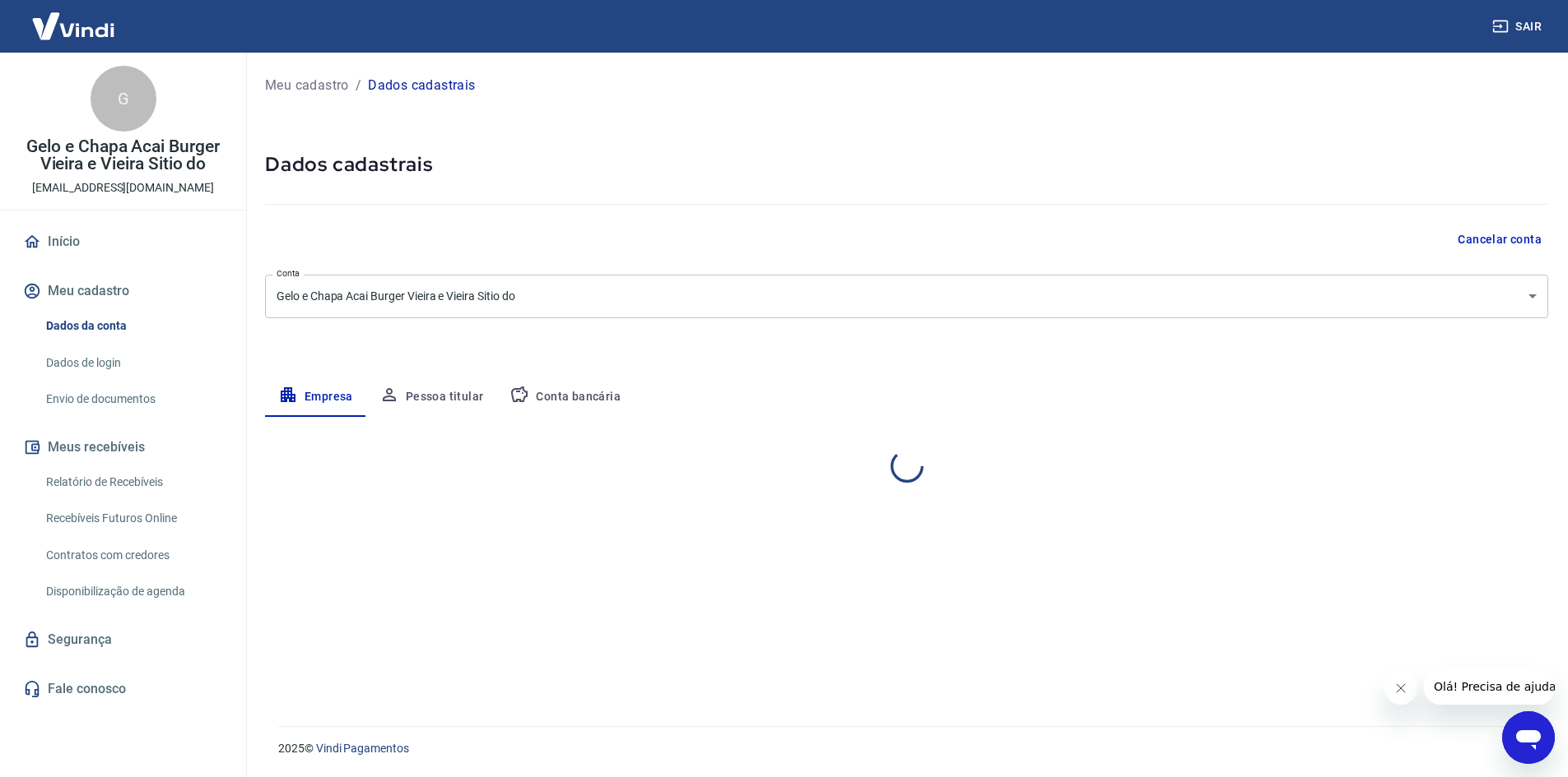
scroll to position [0, 0]
select select "SP"
select select "business"
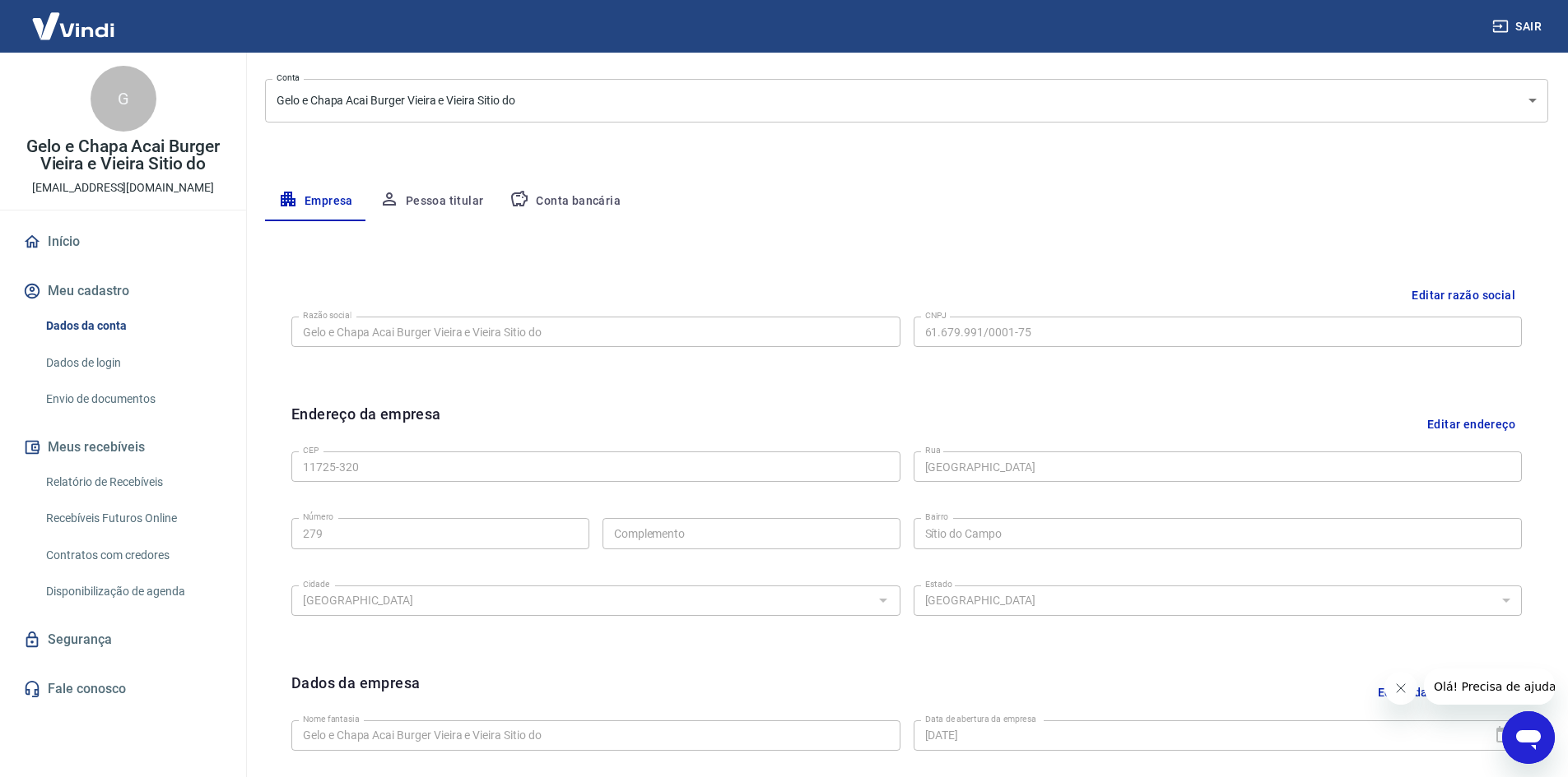
scroll to position [247, 0]
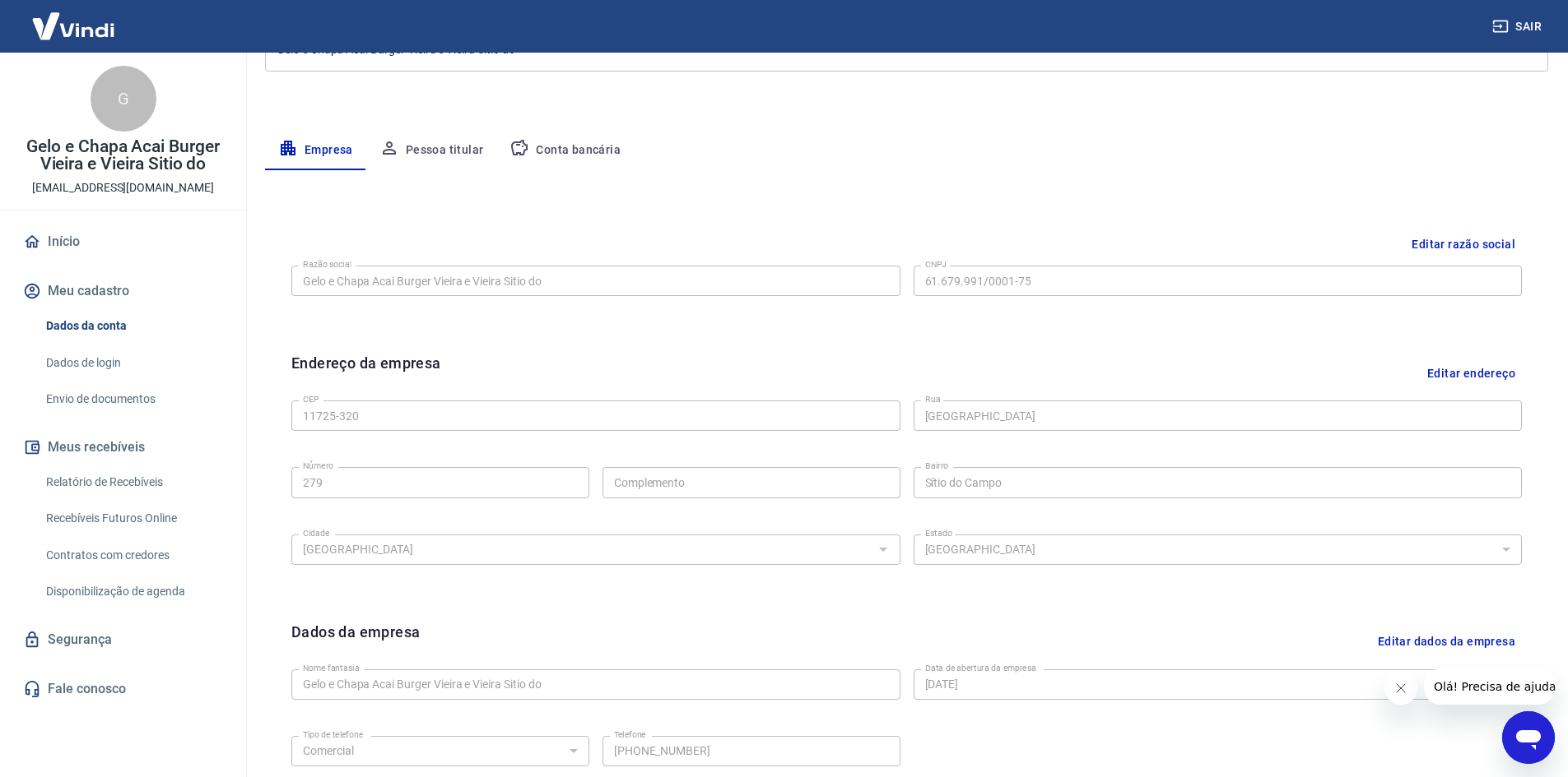
click at [559, 156] on button "Conta bancária" at bounding box center [565, 151] width 137 height 40
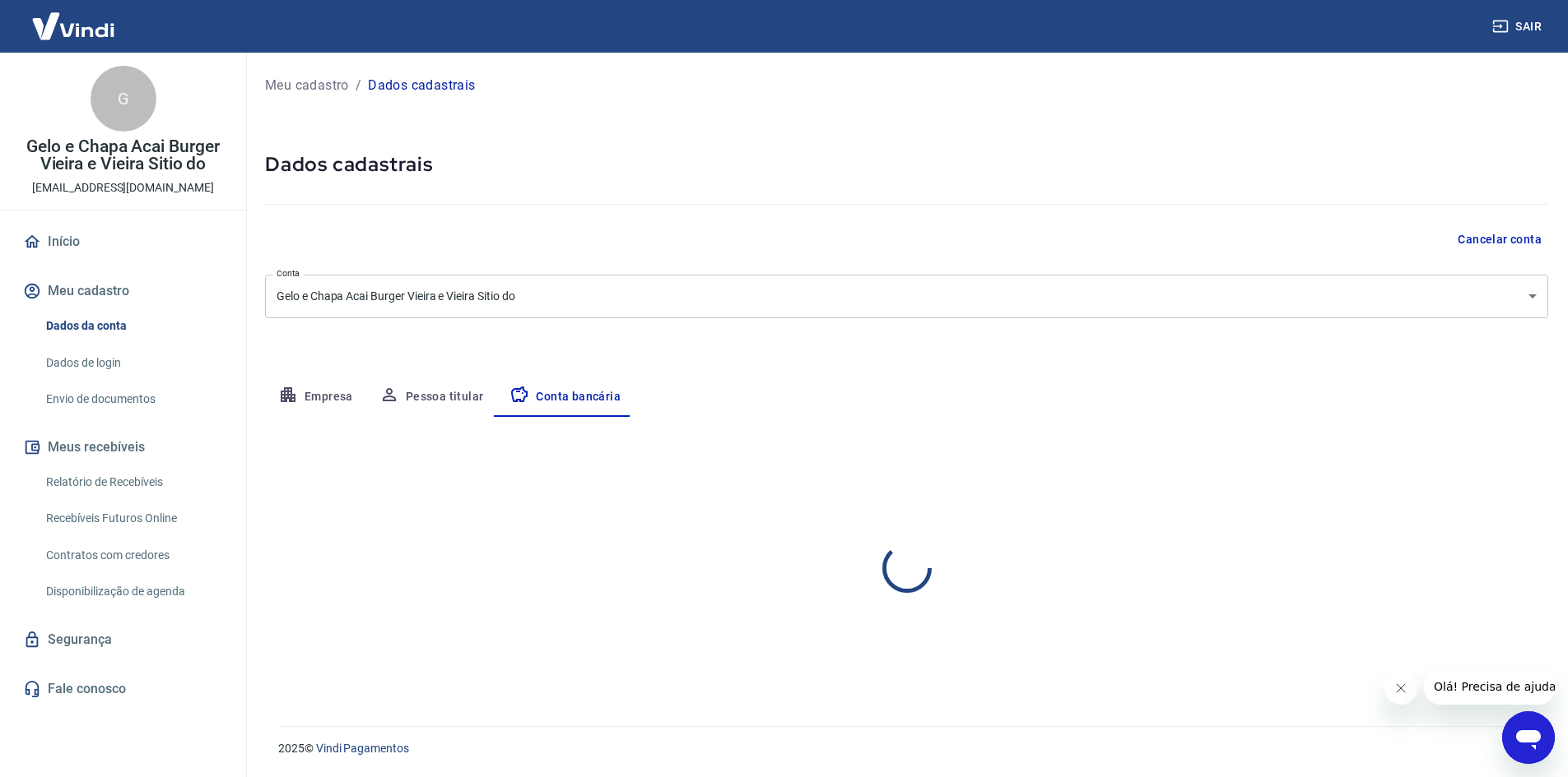
scroll to position [0, 0]
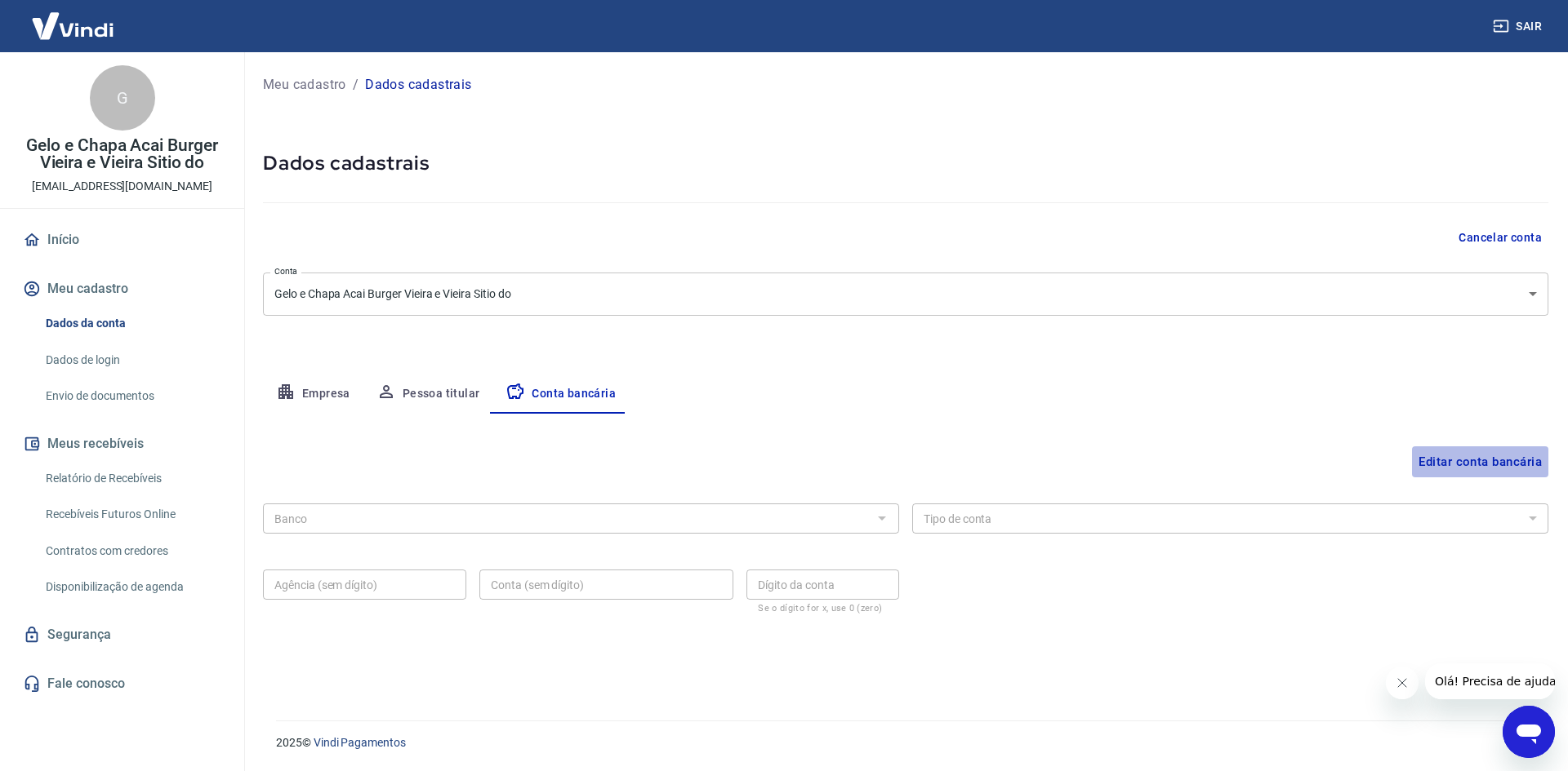
click at [1453, 460] on button "Editar conta bancária" at bounding box center [1480, 462] width 136 height 31
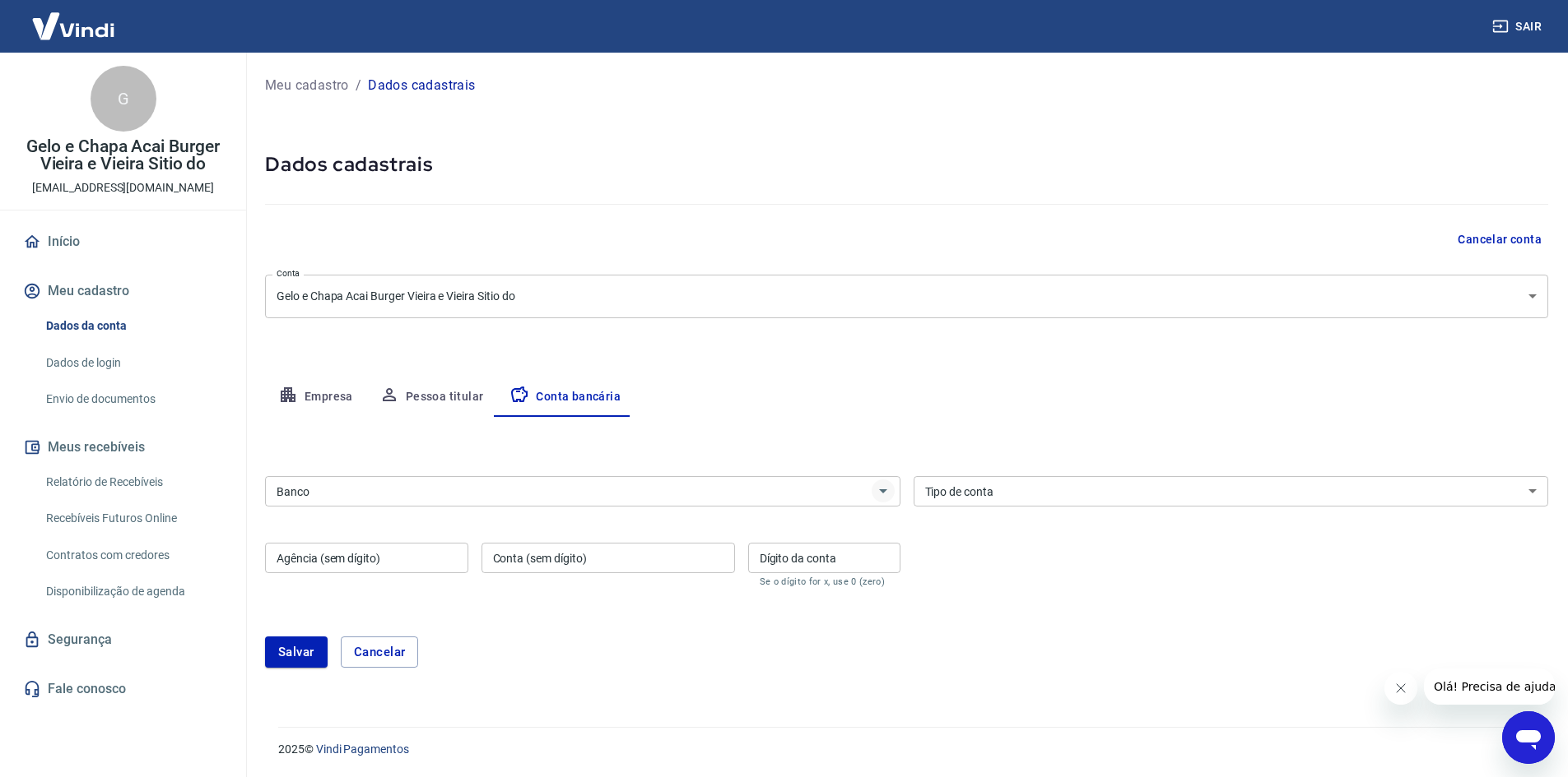
click at [883, 491] on icon "Abrir" at bounding box center [883, 491] width 8 height 4
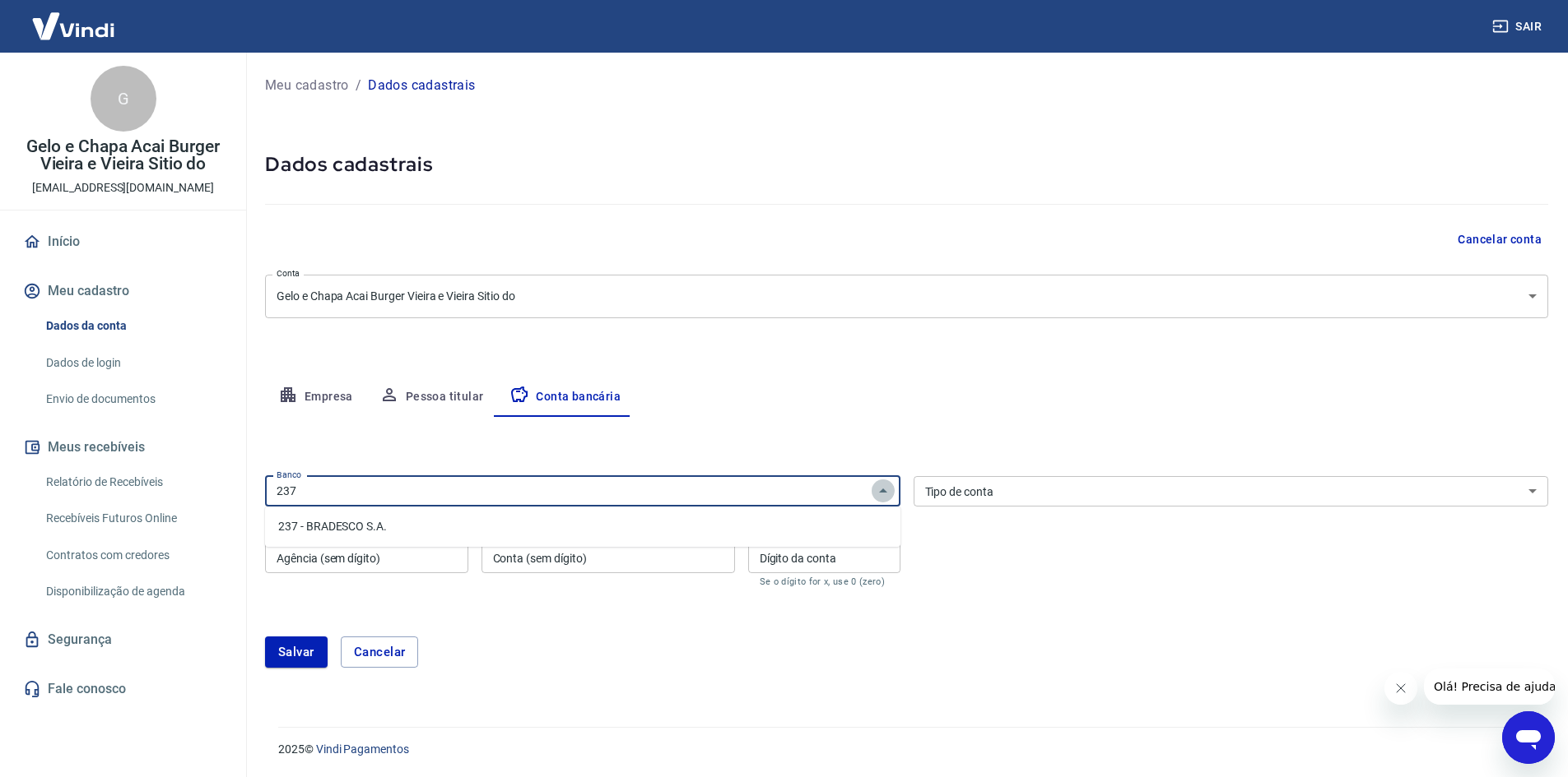
click at [883, 491] on icon "Fechar" at bounding box center [883, 490] width 8 height 4
click at [883, 491] on icon "Abrir" at bounding box center [883, 491] width 8 height 4
type input "2"
click at [413, 524] on li "341 - ITAÚ UNIBANCO S.A." at bounding box center [582, 526] width 635 height 27
type input "341 - ITAÚ UNIBANCO S.A."
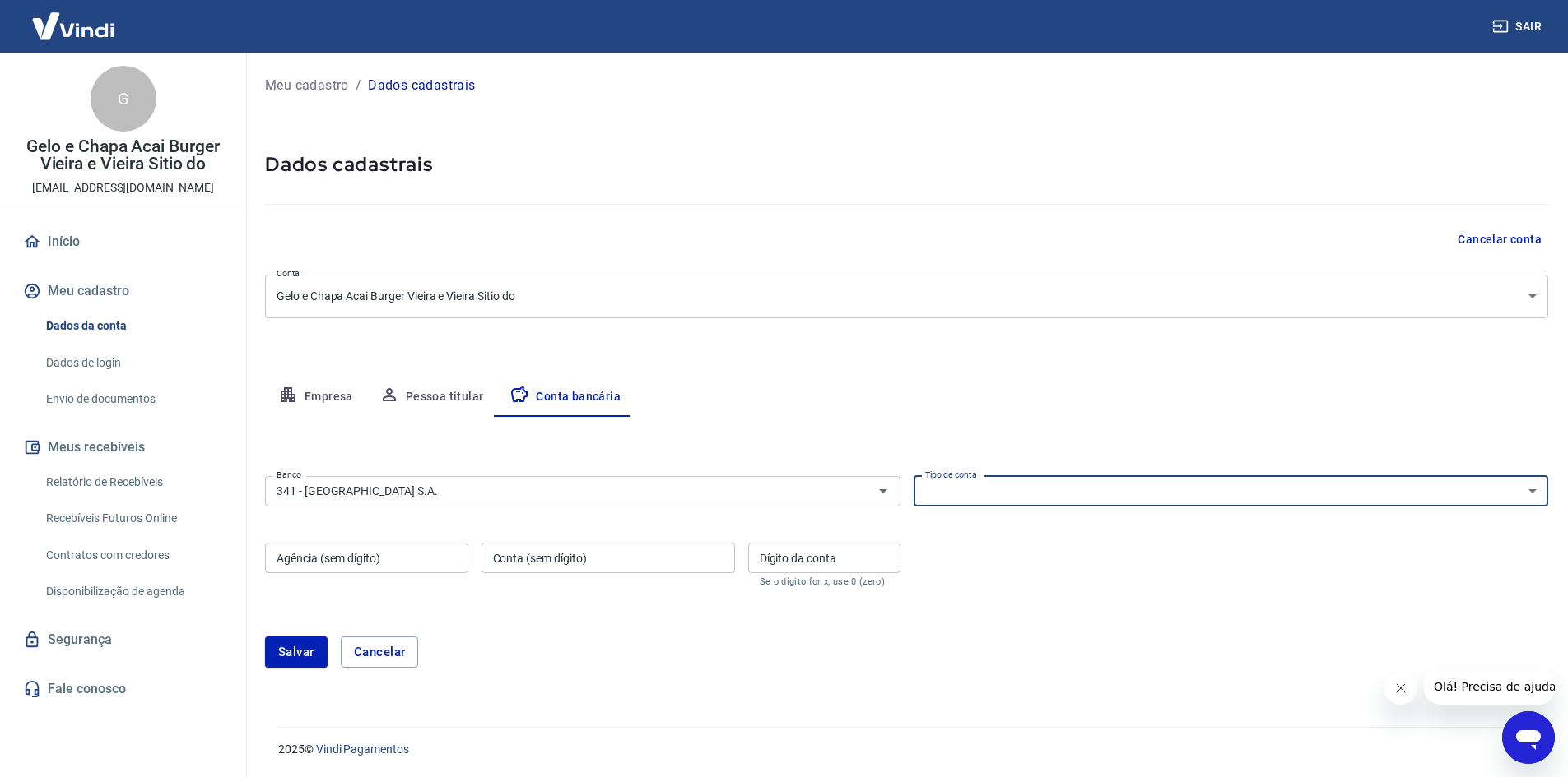
click at [1117, 500] on select "Conta Corrente Conta Poupança" at bounding box center [1230, 492] width 635 height 31
select select "1"
click at [913, 477] on select "Conta Corrente Conta Poupança" at bounding box center [1230, 492] width 635 height 31
click at [440, 555] on input "Agência (sem dígito)" at bounding box center [367, 558] width 204 height 31
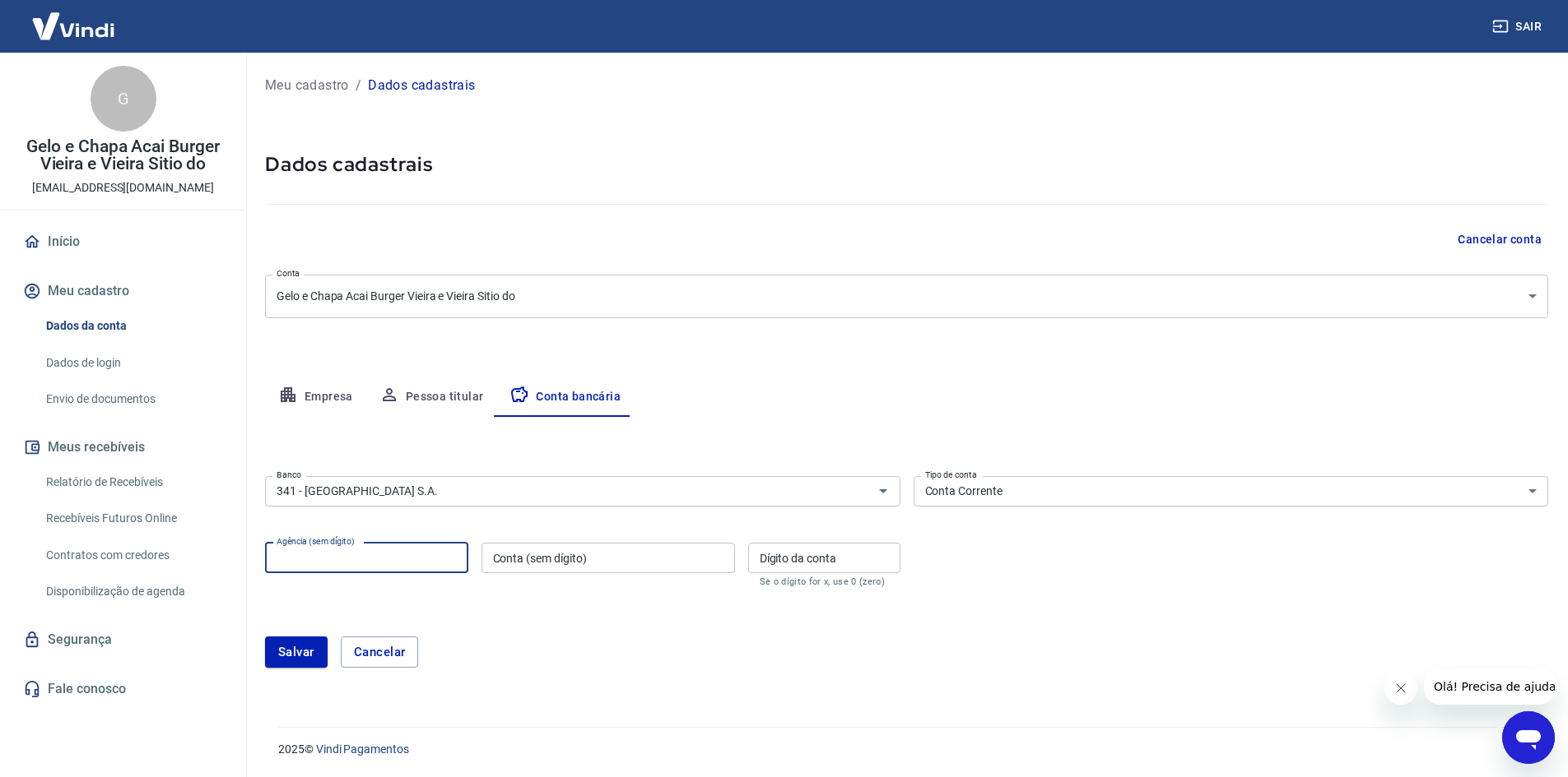
type input "2974"
click at [596, 559] on input "Conta (sem dígito)" at bounding box center [608, 558] width 253 height 31
click at [344, 561] on input "2974" at bounding box center [367, 558] width 204 height 31
click at [515, 548] on div "Conta (sem dígito) Conta (sem dígito)" at bounding box center [608, 565] width 253 height 45
type input "98644"
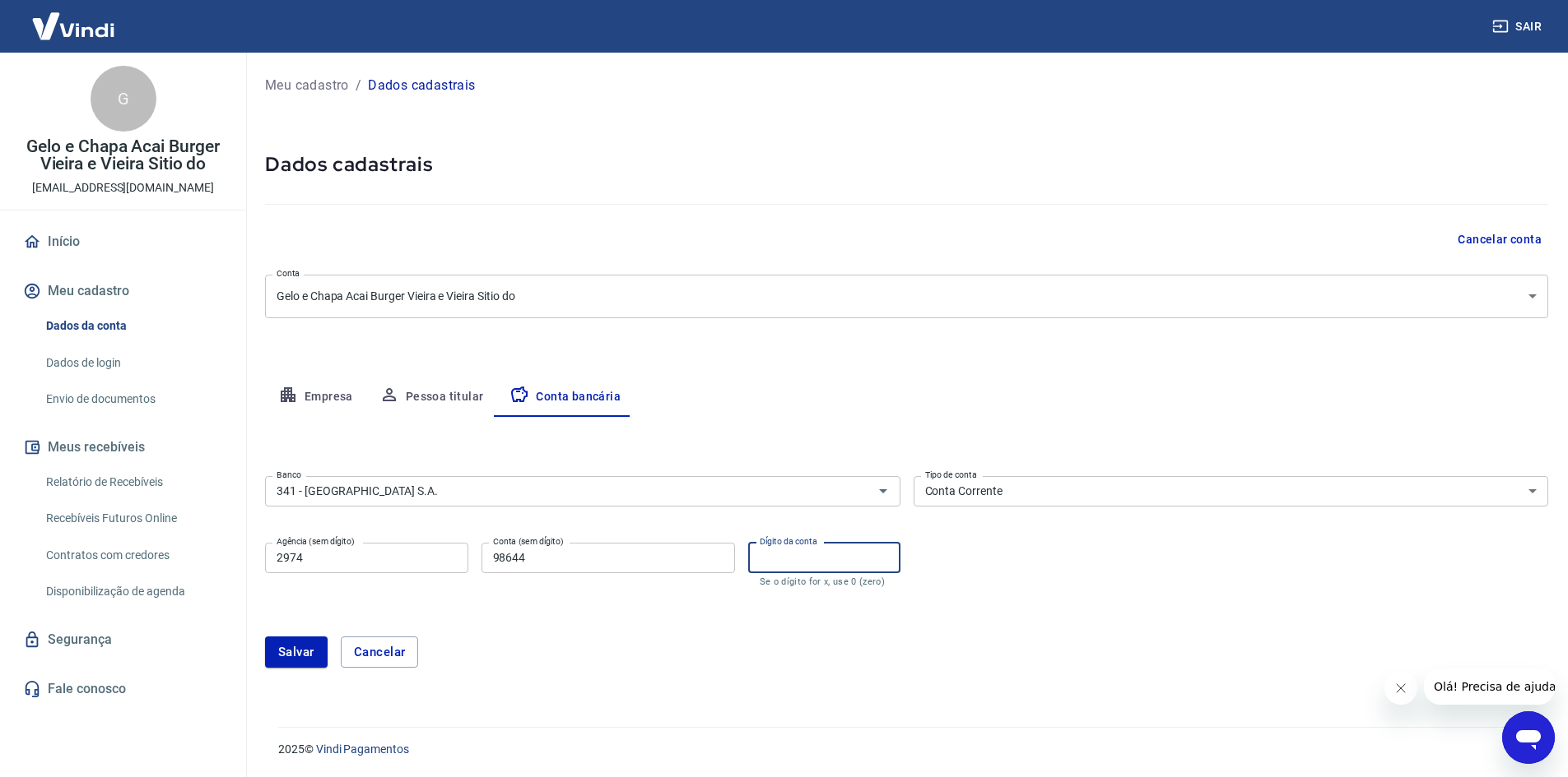
click at [814, 551] on input "Dígito da conta" at bounding box center [825, 558] width 152 height 31
type input "6"
click at [282, 653] on button "Salvar" at bounding box center [296, 652] width 63 height 31
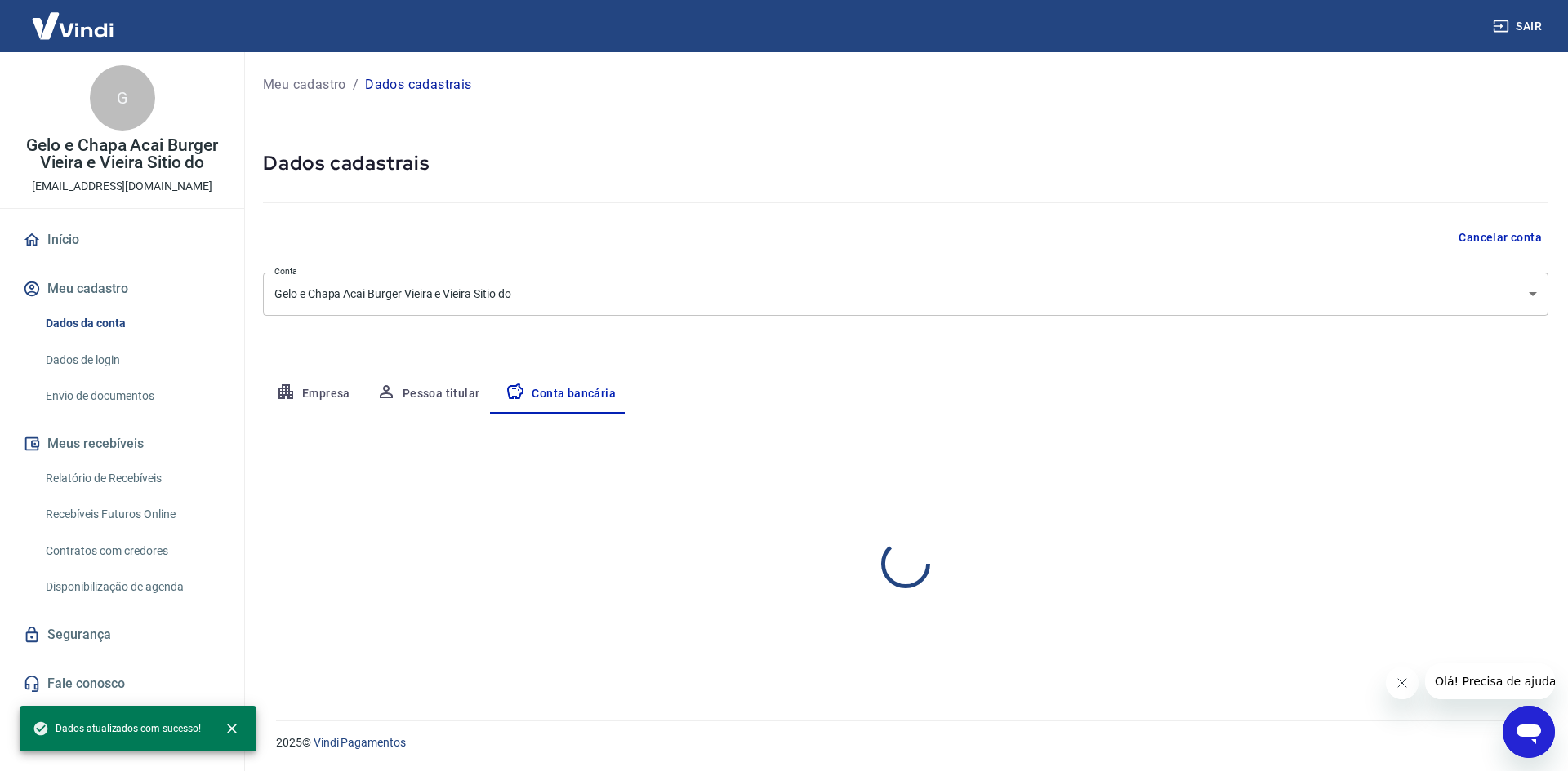
select select "1"
click at [440, 392] on button "Pessoa titular" at bounding box center [428, 394] width 130 height 39
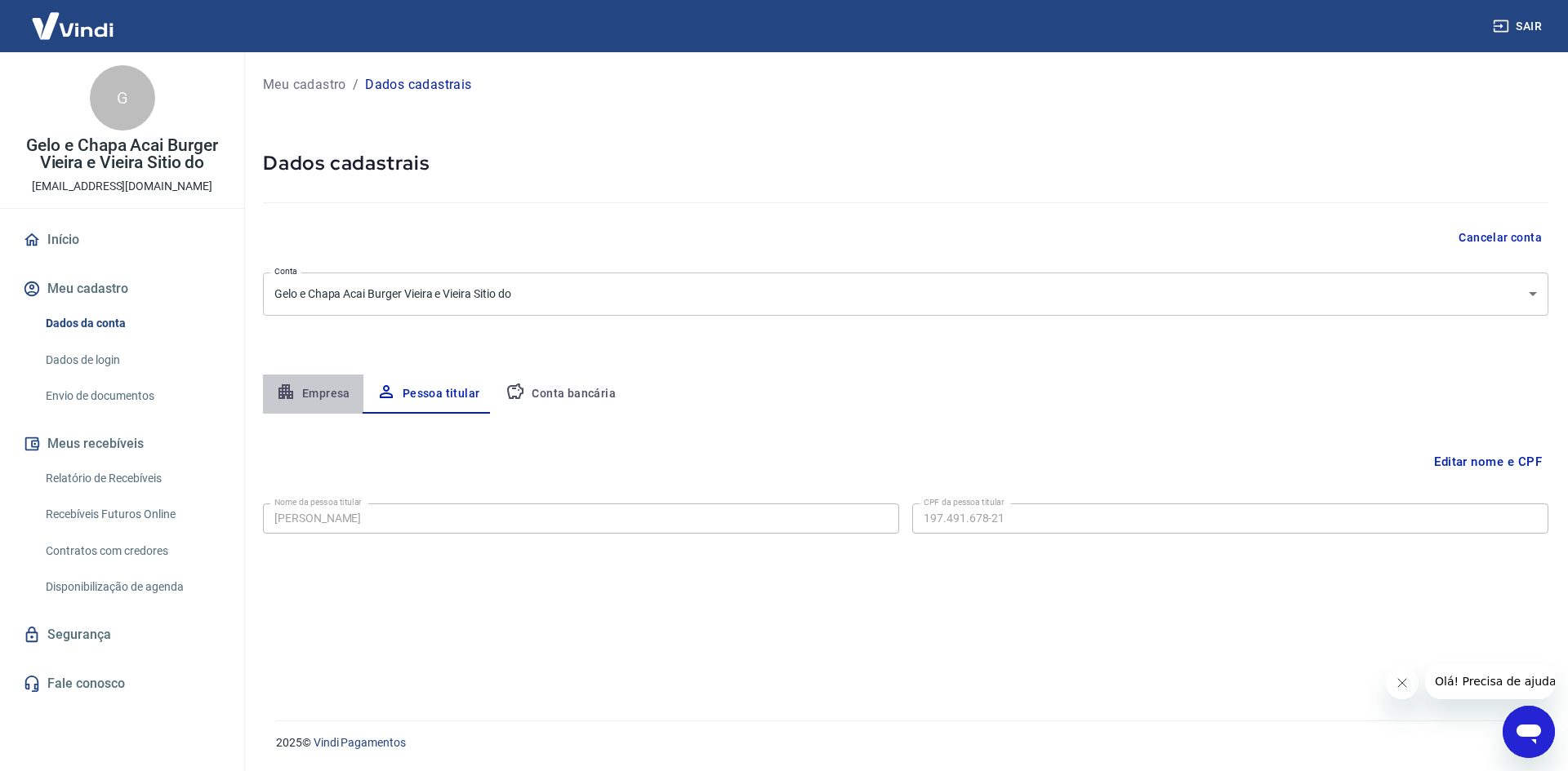
click at [330, 392] on button "Empresa" at bounding box center [313, 394] width 100 height 39
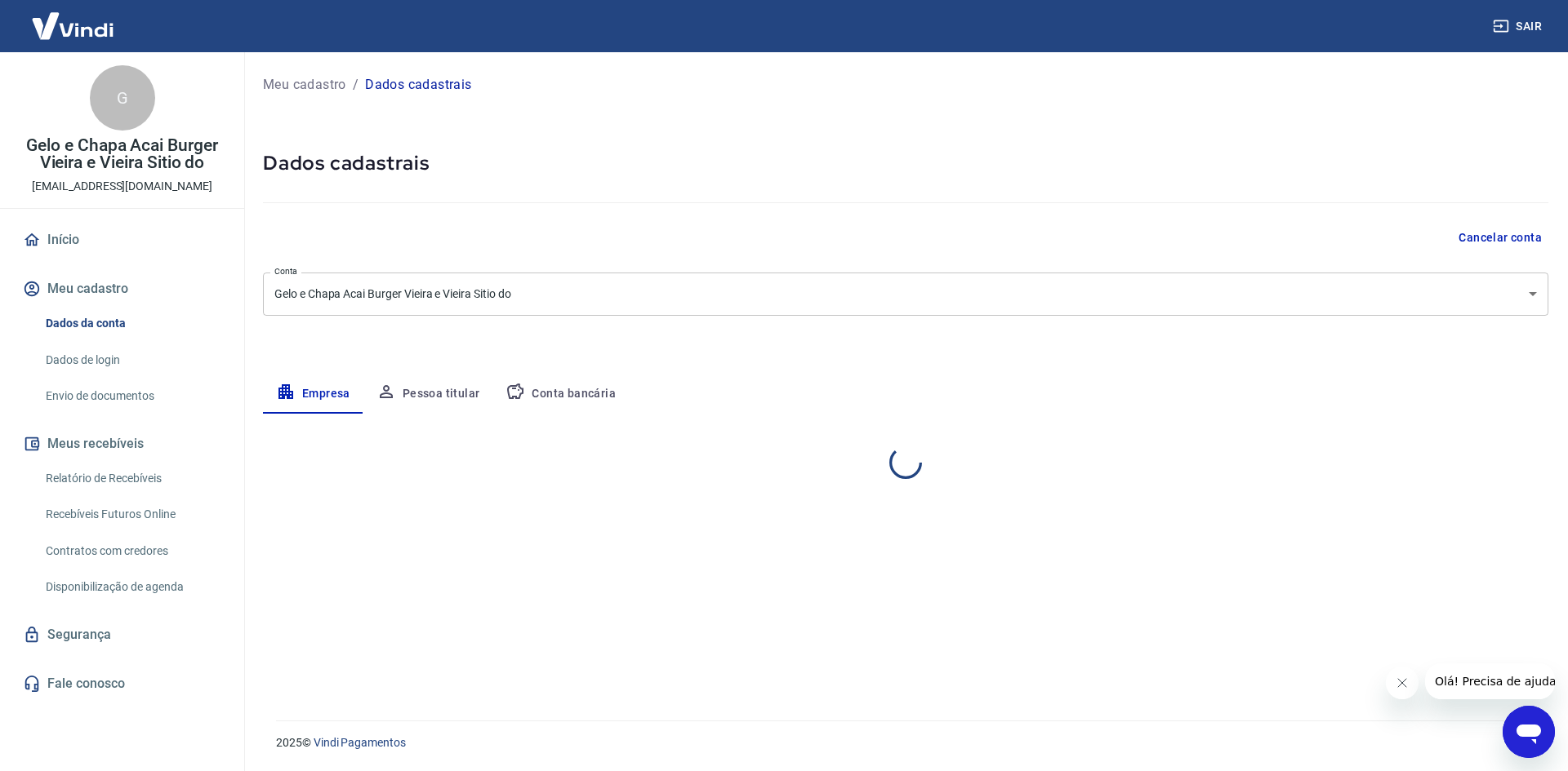
select select "SP"
select select "business"
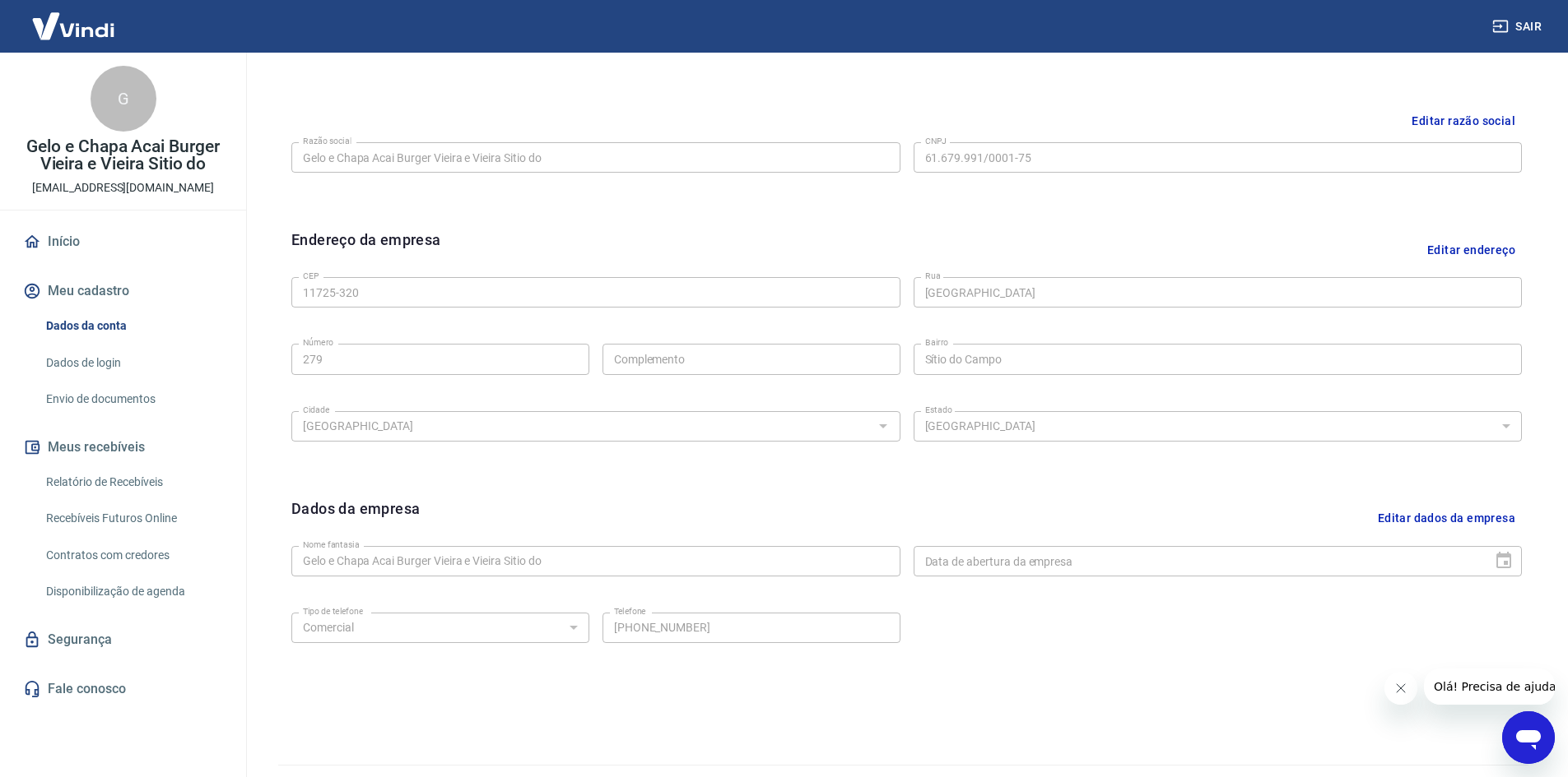
scroll to position [409, 0]
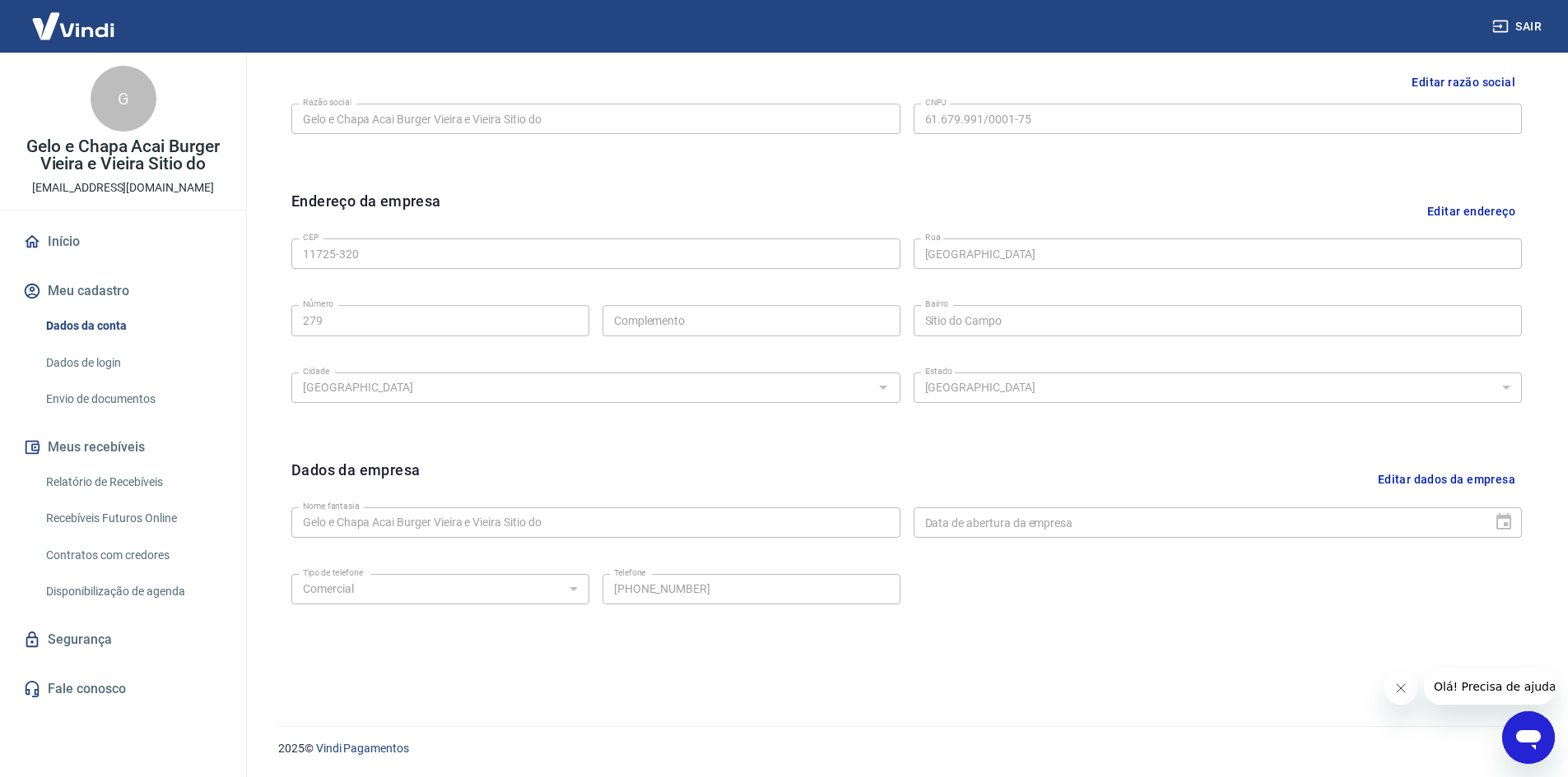
click at [1399, 692] on icon "Fechar mensagem da empresa" at bounding box center [1400, 688] width 13 height 13
click at [89, 361] on link "Dados de login" at bounding box center [133, 362] width 187 height 34
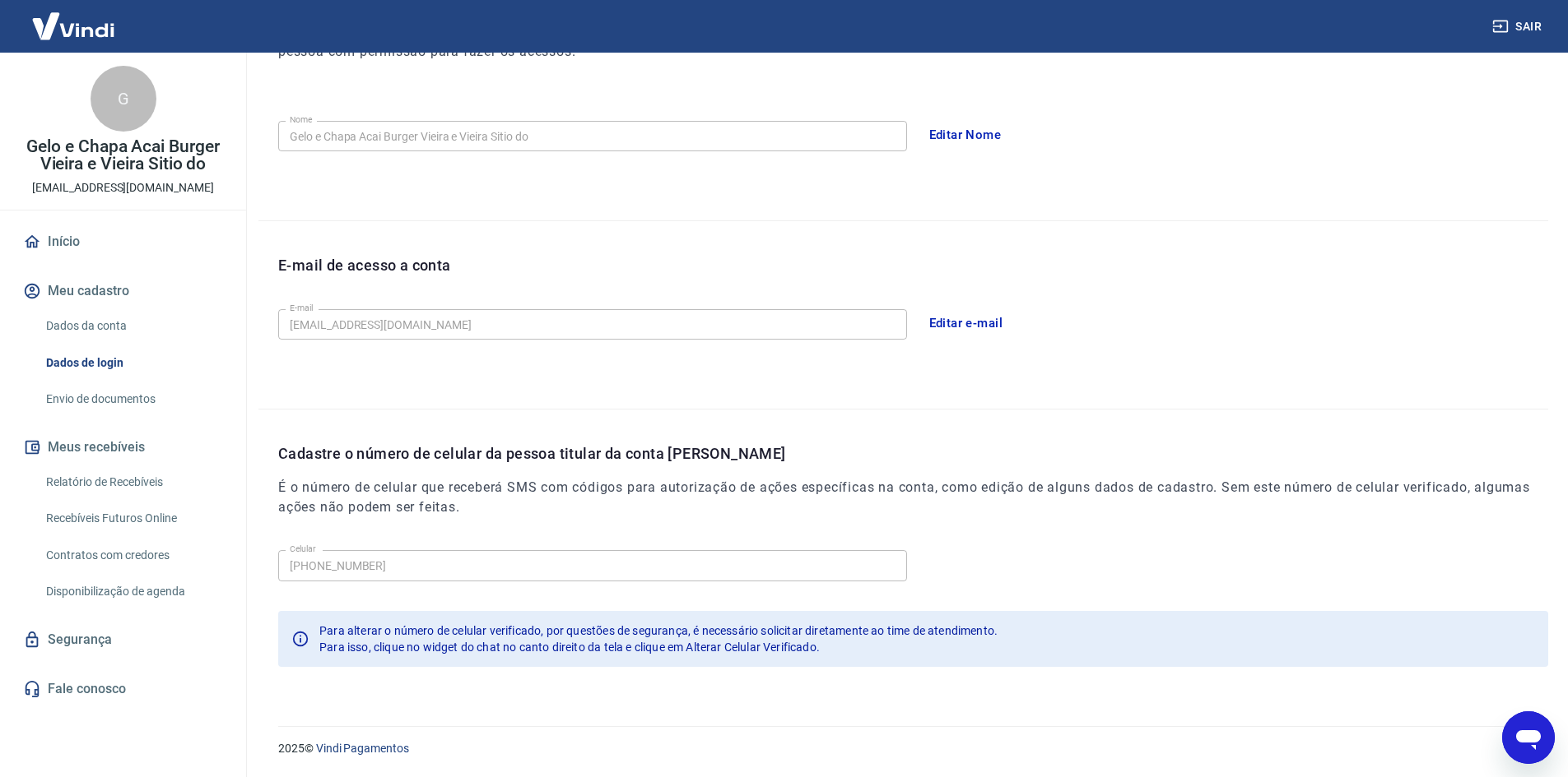
scroll to position [276, 0]
click at [96, 396] on link "Envio de documentos" at bounding box center [133, 399] width 187 height 34
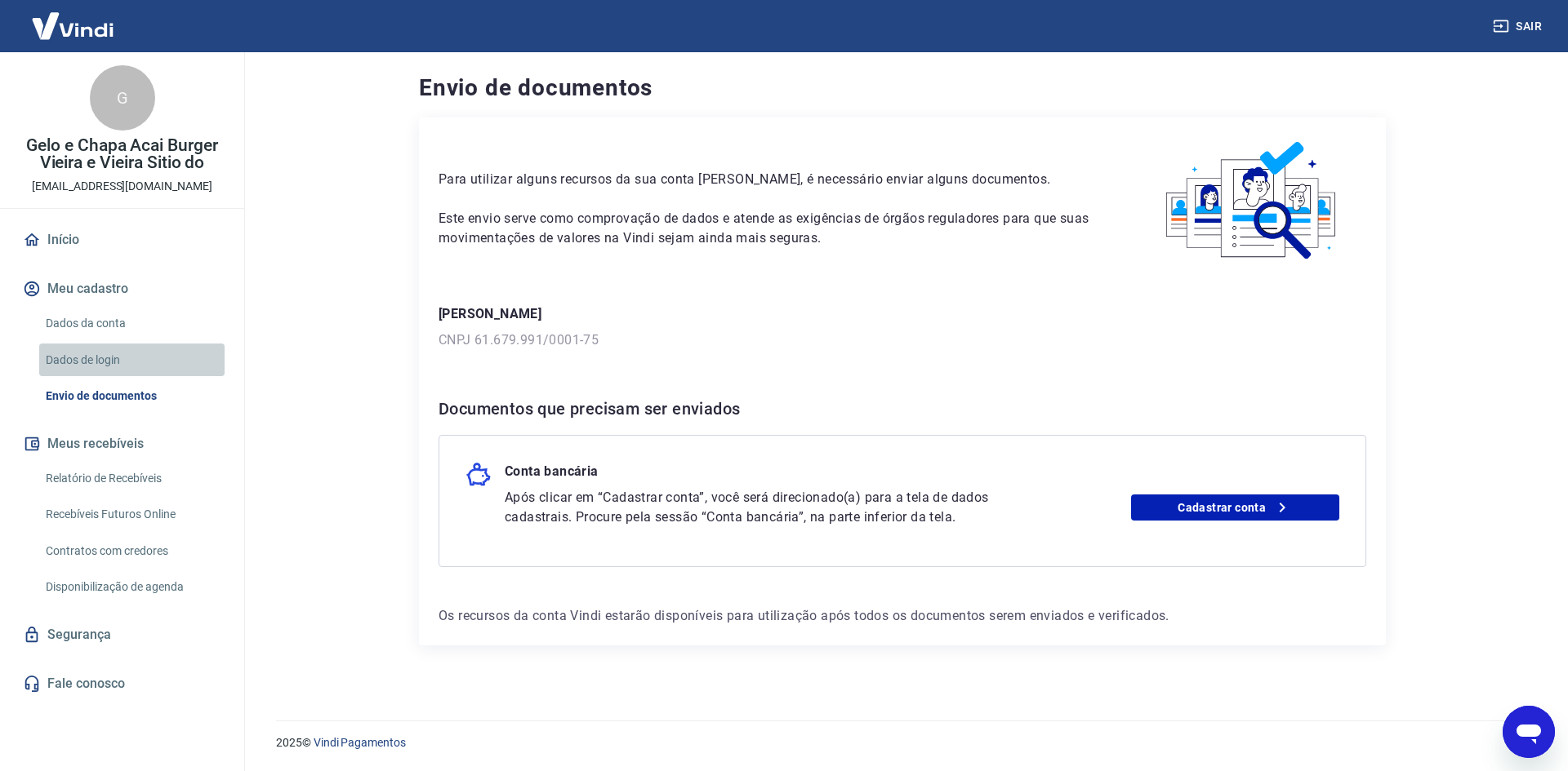
click at [75, 353] on link "Dados de login" at bounding box center [132, 360] width 186 height 34
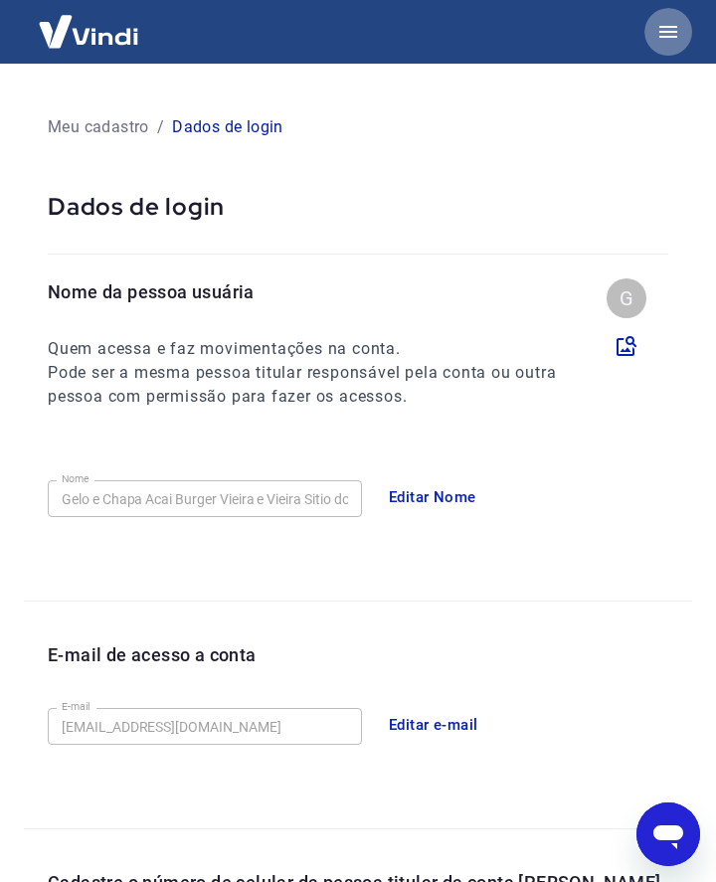
click at [668, 30] on icon "button" at bounding box center [668, 32] width 24 height 24
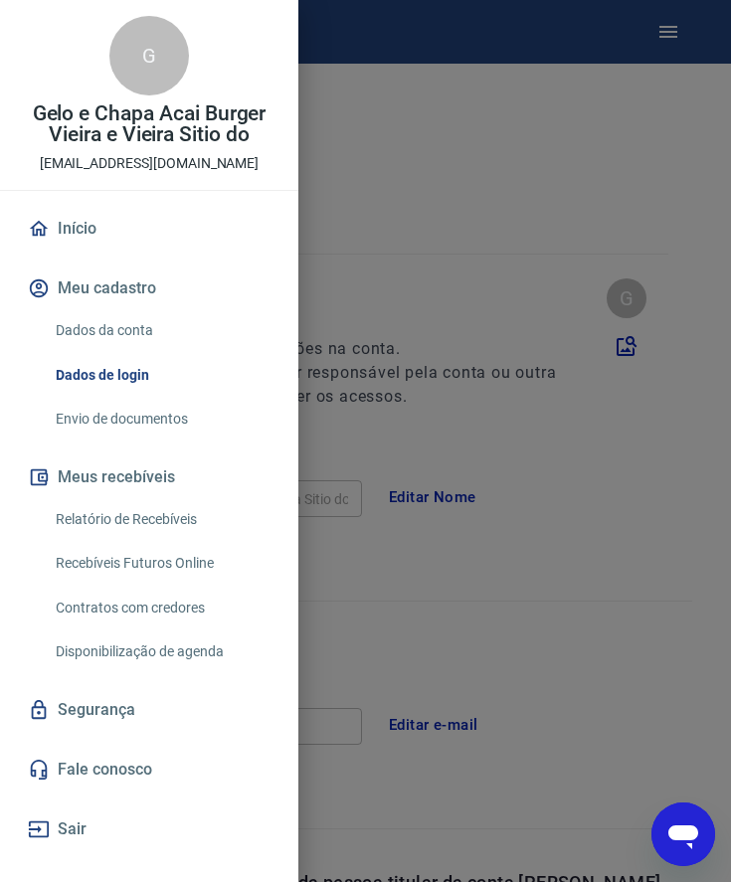
click at [103, 512] on link "Relatório de Recebíveis" at bounding box center [161, 519] width 227 height 41
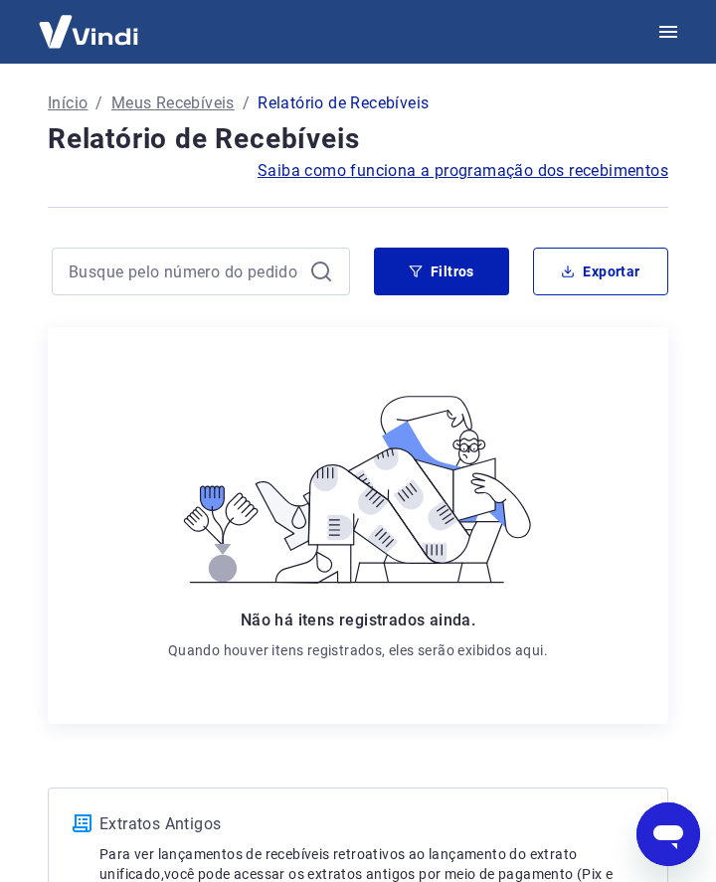
click at [60, 104] on p "Início" at bounding box center [68, 103] width 40 height 24
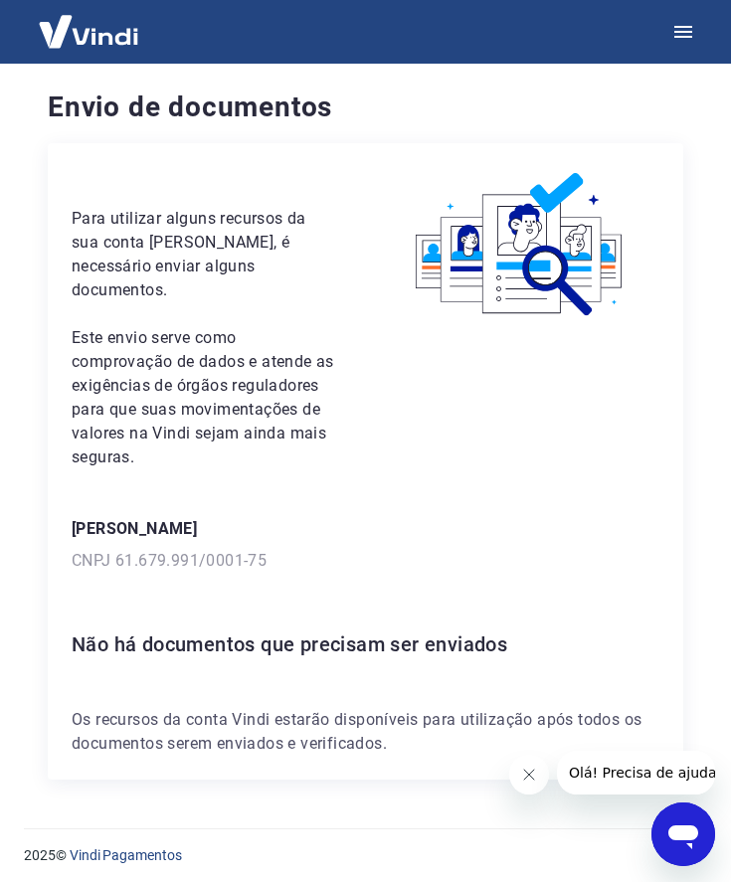
click at [526, 775] on icon "Fechar mensagem da empresa" at bounding box center [528, 774] width 16 height 16
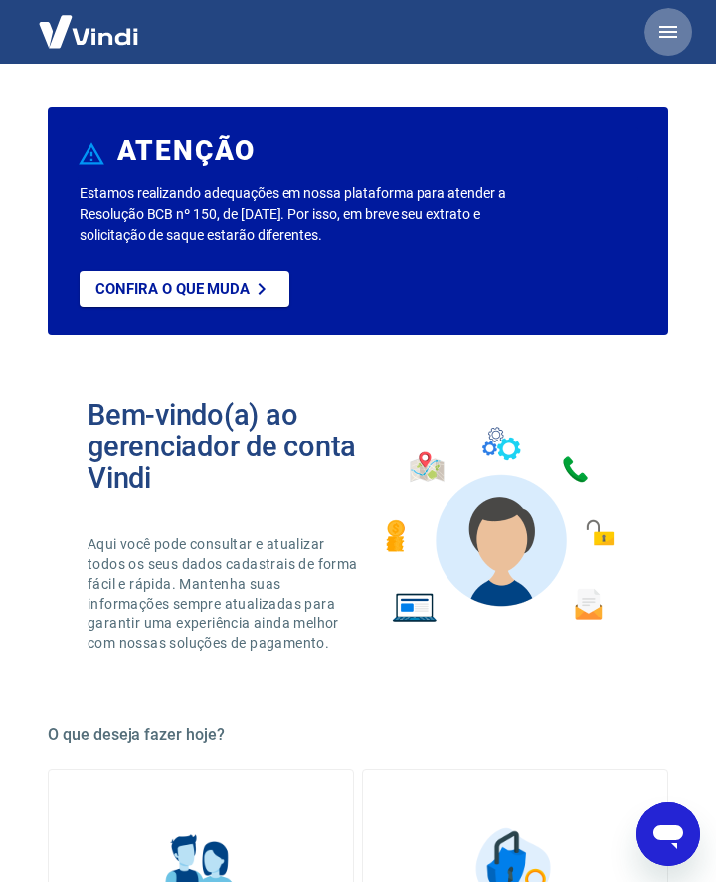
click at [669, 35] on icon "button" at bounding box center [668, 32] width 24 height 24
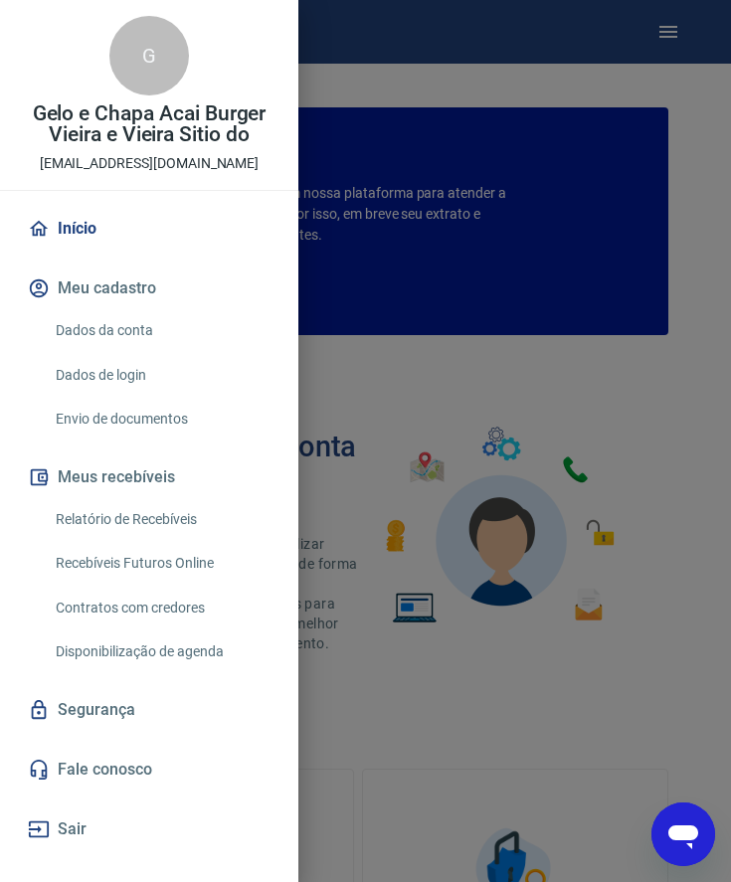
click at [396, 710] on div at bounding box center [365, 441] width 731 height 882
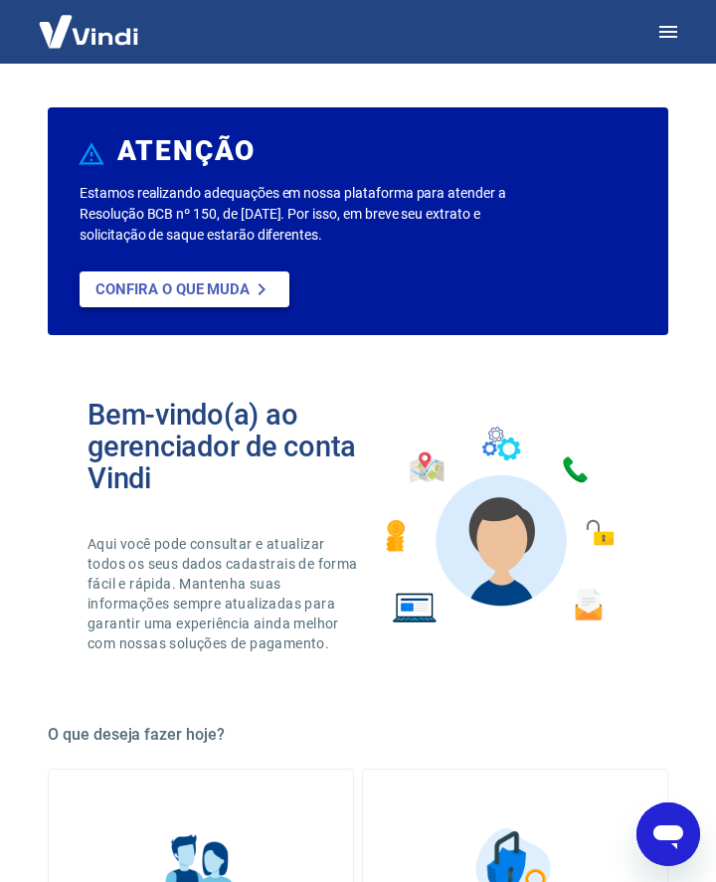
click at [210, 295] on p "Confira o que muda" at bounding box center [172, 289] width 154 height 18
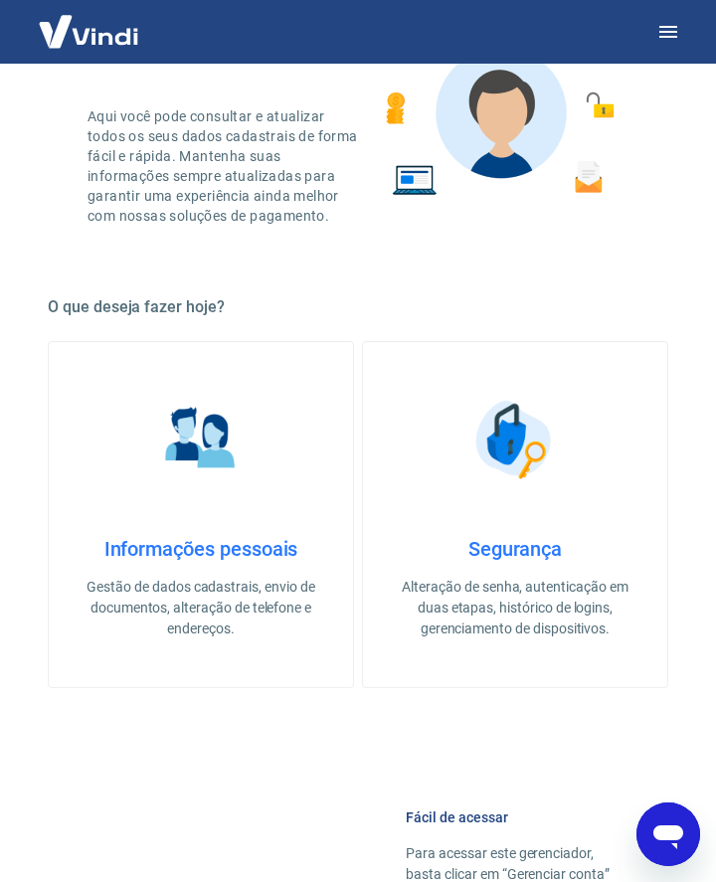
scroll to position [795, 0]
